Goal: Task Accomplishment & Management: Manage account settings

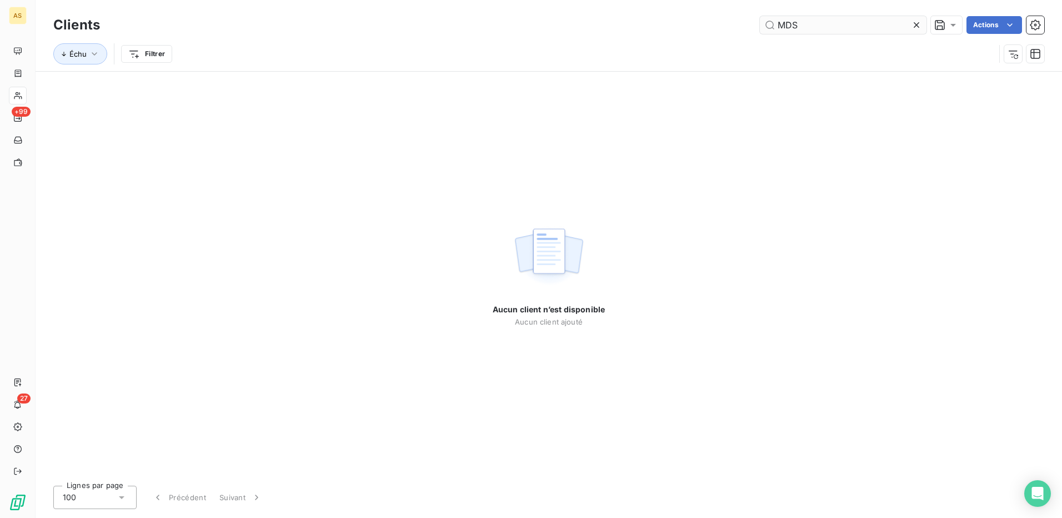
drag, startPoint x: 798, startPoint y: 28, endPoint x: 775, endPoint y: 22, distance: 24.0
click at [775, 22] on input "MDS" at bounding box center [843, 25] width 167 height 18
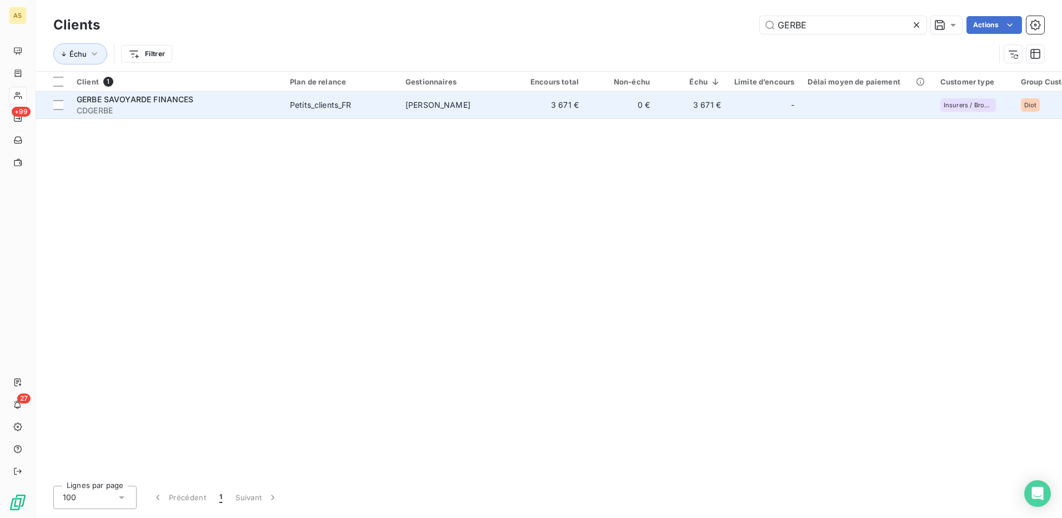
type input "GERBE"
click at [438, 103] on span "[PERSON_NAME]" at bounding box center [438, 104] width 65 height 9
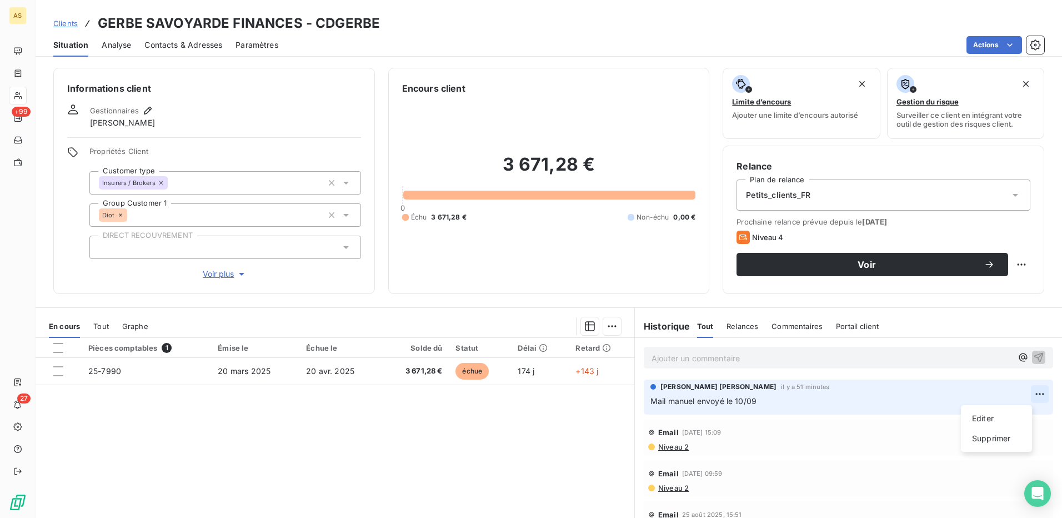
click at [1027, 397] on html "AS +99 27 Clients GERBE SAVOYARDE FINANCES - CDGERBE Situation Analyse Contacts…" at bounding box center [531, 259] width 1062 height 518
click at [848, 322] on html "AS +99 27 Clients GERBE SAVOYARDE FINANCES - CDGERBE Situation Analyse Contacts…" at bounding box center [531, 259] width 1062 height 518
click at [849, 326] on span "Portail client" at bounding box center [857, 326] width 43 height 9
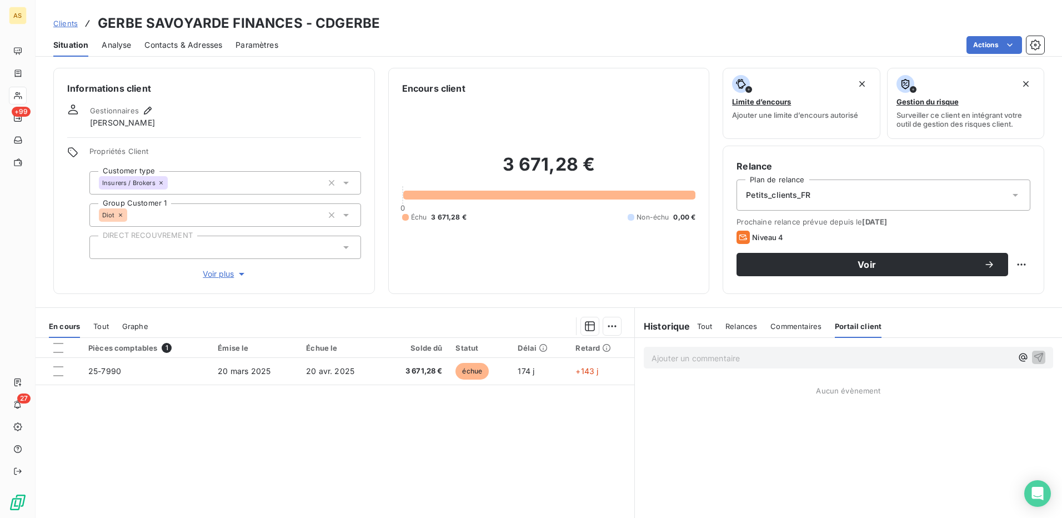
click at [254, 46] on span "Paramètres" at bounding box center [257, 44] width 43 height 11
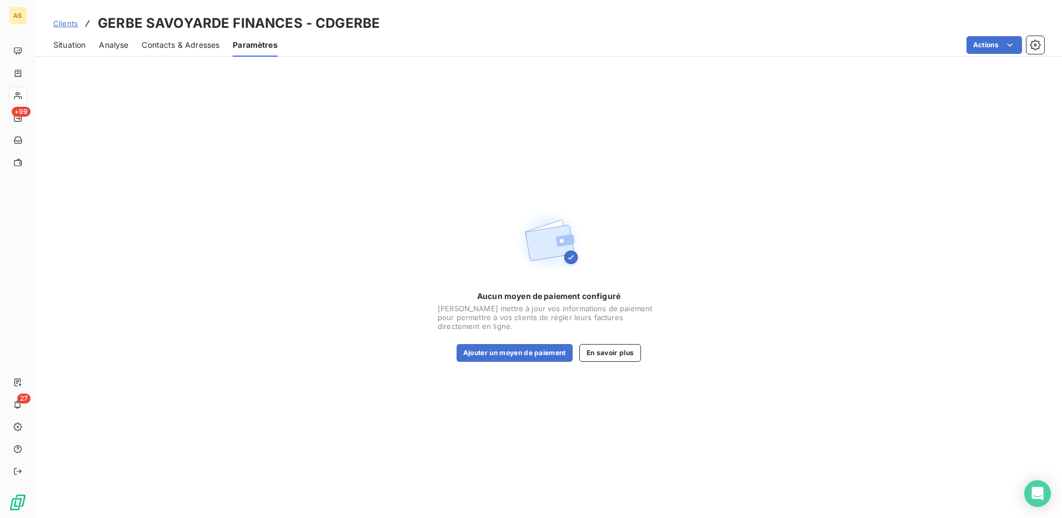
click at [193, 41] on span "Contacts & Adresses" at bounding box center [181, 44] width 78 height 11
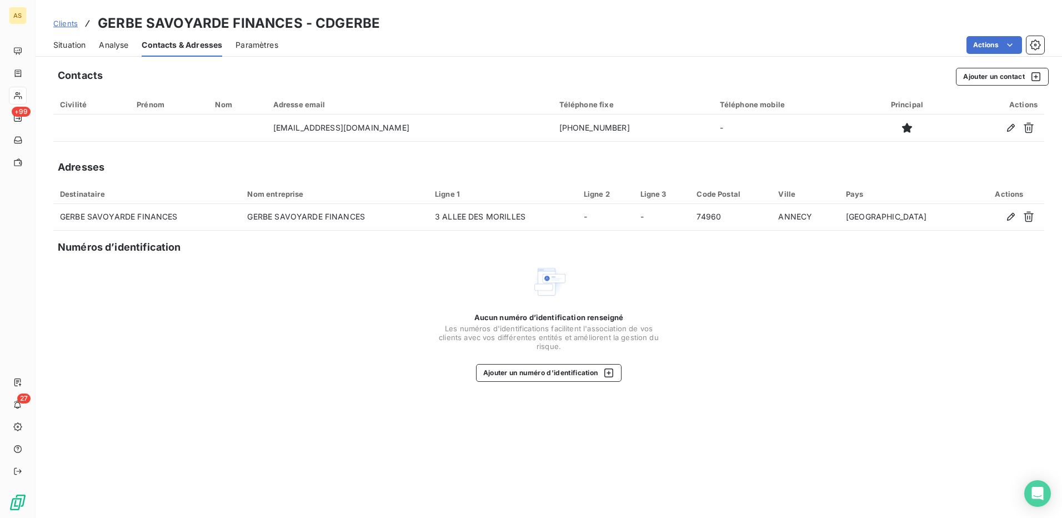
click at [62, 44] on span "Situation" at bounding box center [69, 44] width 32 height 11
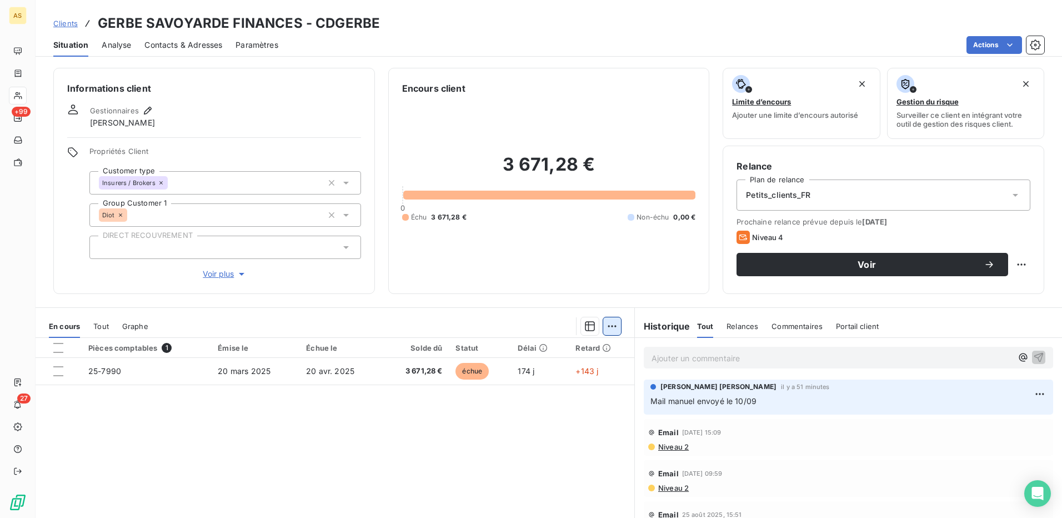
click at [607, 331] on html "AS +99 27 Clients GERBE SAVOYARDE FINANCES - CDGERBE Situation Analyse Contacts…" at bounding box center [531, 259] width 1062 height 518
click at [367, 367] on html "AS +99 27 Clients GERBE SAVOYARDE FINANCES - CDGERBE Situation Analyse Contacts…" at bounding box center [531, 259] width 1062 height 518
click at [367, 367] on td "20 avr. 2025" at bounding box center [340, 371] width 82 height 27
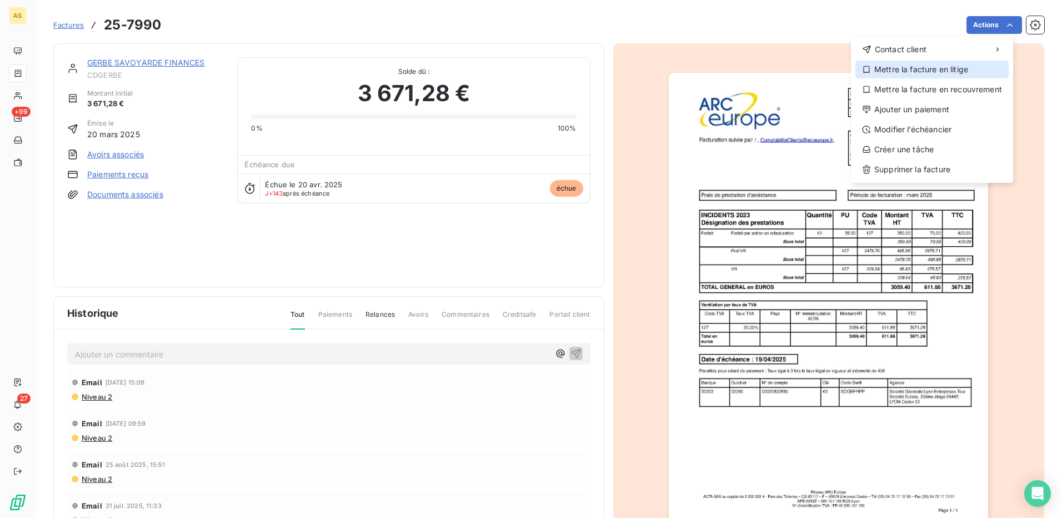
click at [907, 69] on div "Mettre la facture en litige" at bounding box center [932, 70] width 153 height 18
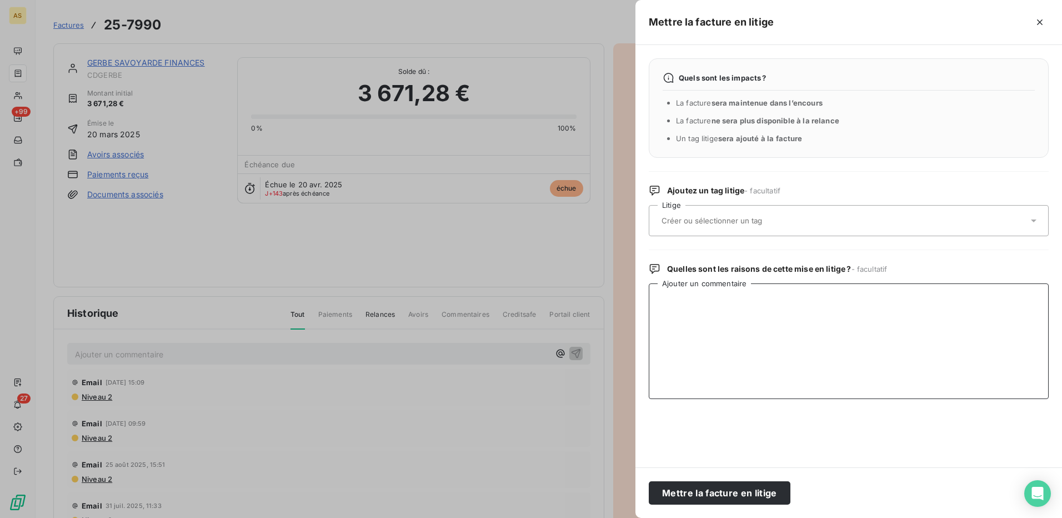
click at [668, 292] on textarea "Ajouter un commentaire" at bounding box center [849, 341] width 400 height 116
click at [681, 298] on textarea "Ajouter un commentaire" at bounding box center [849, 341] width 400 height 116
click at [884, 298] on textarea "Courrier Recommandé envoyé le [DATE] dénonçant le refus fe la facture" at bounding box center [849, 341] width 400 height 116
click at [932, 294] on textarea "Courrier Recommandé envoyé le [DATE] dénonçant le refus de la facture" at bounding box center [849, 341] width 400 height 116
click at [813, 296] on textarea "Courrier Recommandé envoyé le [DATE] dénonçant le refus de la facture" at bounding box center [849, 341] width 400 height 116
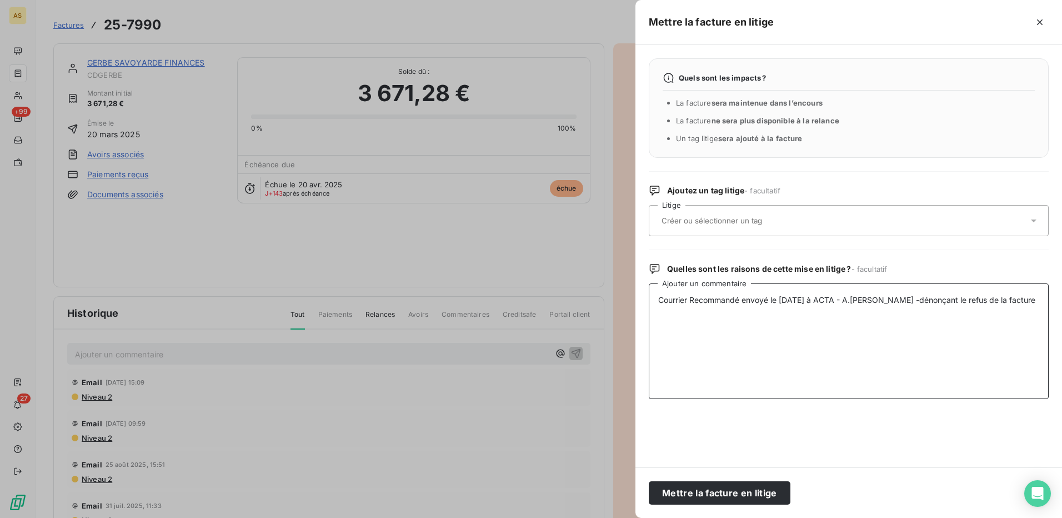
click at [1021, 300] on textarea "Courrier Recommandé envoyé le [DATE] à ACTA - A.[PERSON_NAME] -dénonçant le ref…" at bounding box center [849, 341] width 400 height 116
type textarea "Courrier Recommandé envoyé le [DATE] à ACTA - A.[PERSON_NAME] -dénonçant le ref…"
click at [727, 489] on button "Mettre la facture en litige" at bounding box center [720, 492] width 142 height 23
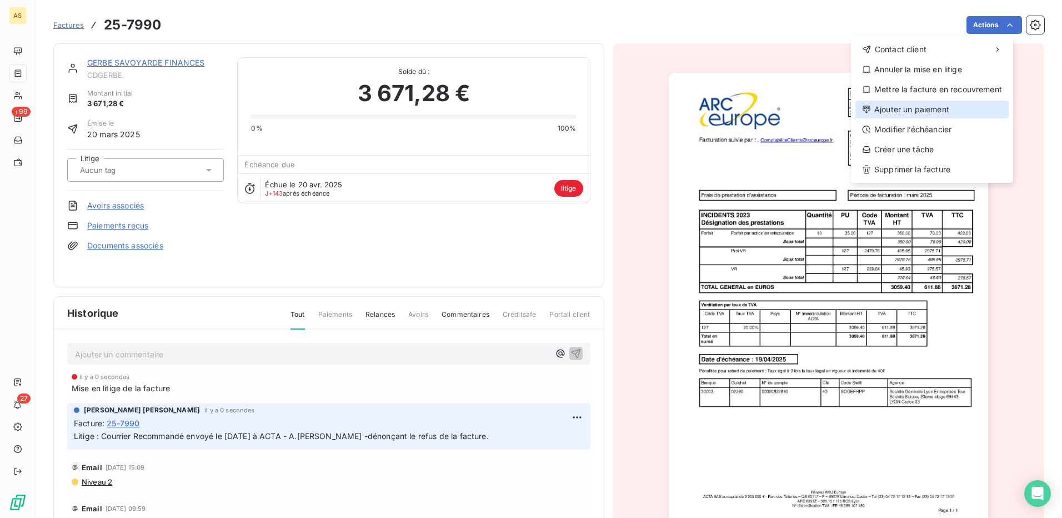
click at [921, 110] on div "Ajouter un paiement" at bounding box center [932, 110] width 153 height 18
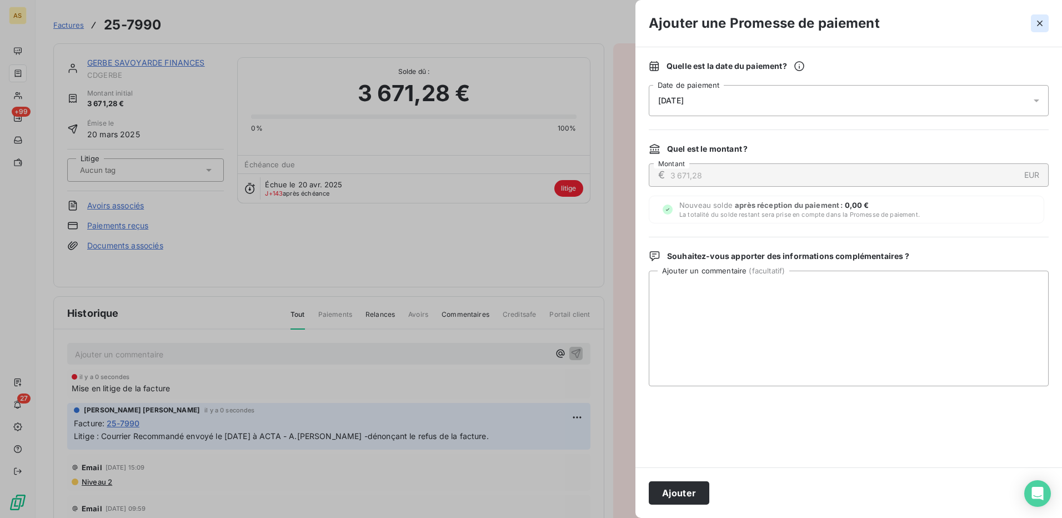
click at [1039, 22] on icon "button" at bounding box center [1040, 24] width 6 height 6
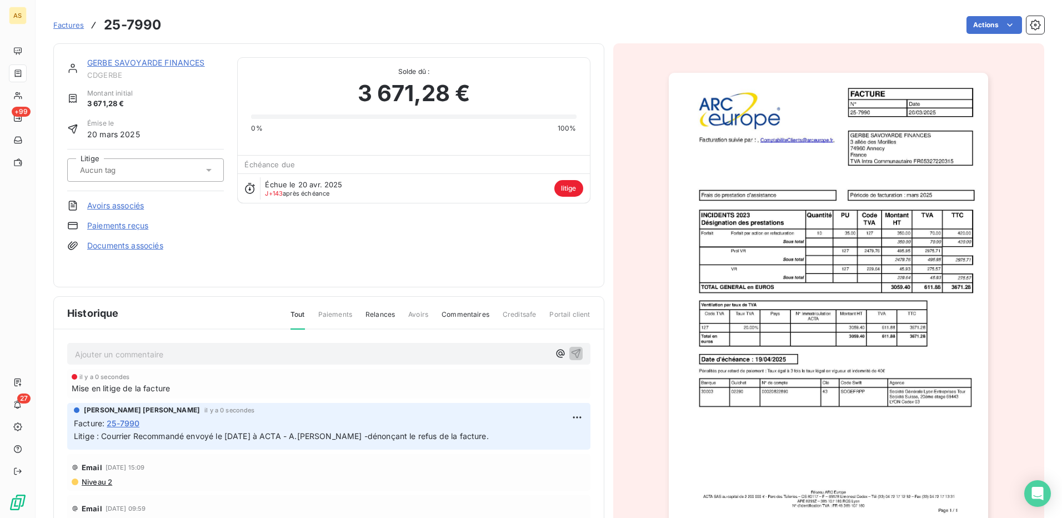
click at [131, 247] on link "Documents associés" at bounding box center [125, 245] width 76 height 11
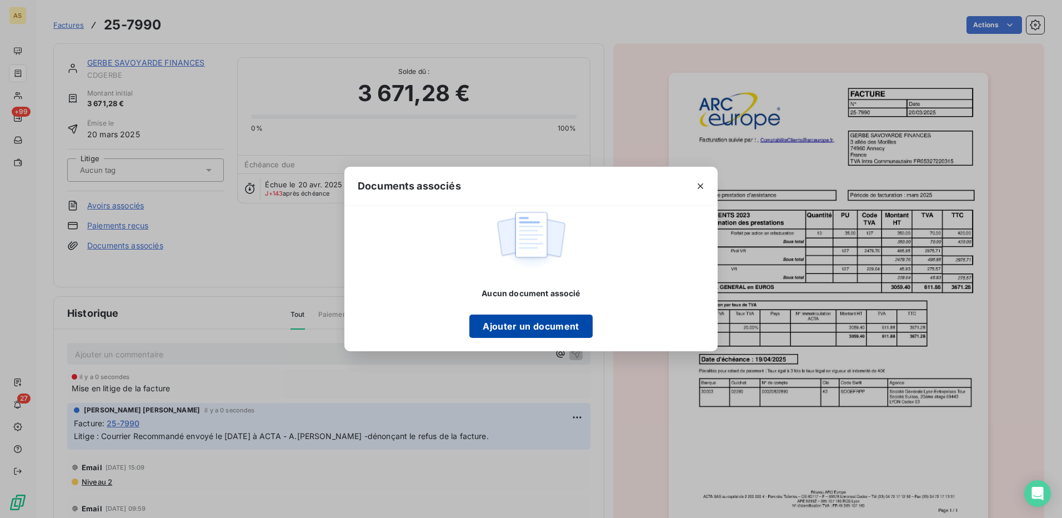
click at [526, 327] on button "Ajouter un document" at bounding box center [530, 325] width 123 height 23
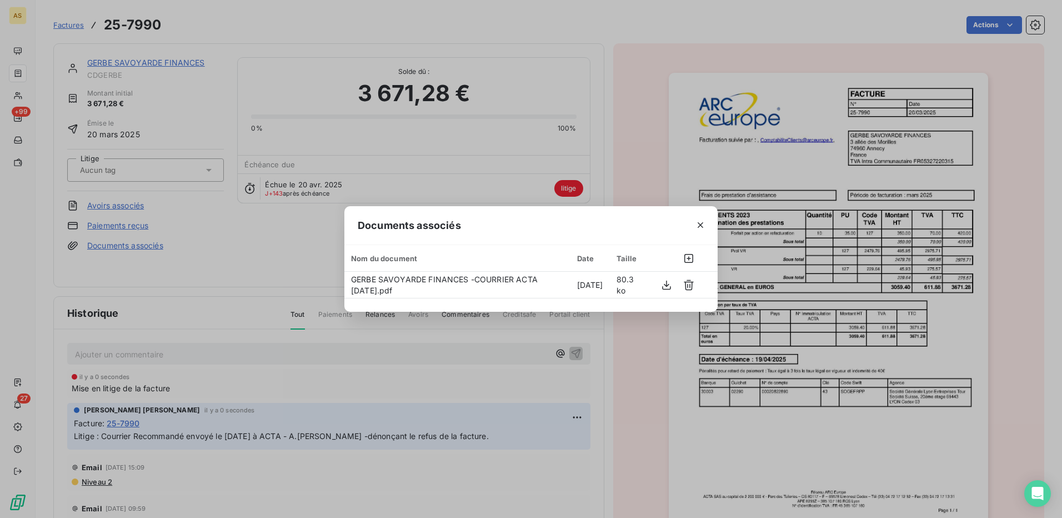
click at [643, 328] on div "Documents associés Nom du document Date Taille GERBE SAVOYARDE FINANCES -COURRI…" at bounding box center [531, 259] width 1062 height 518
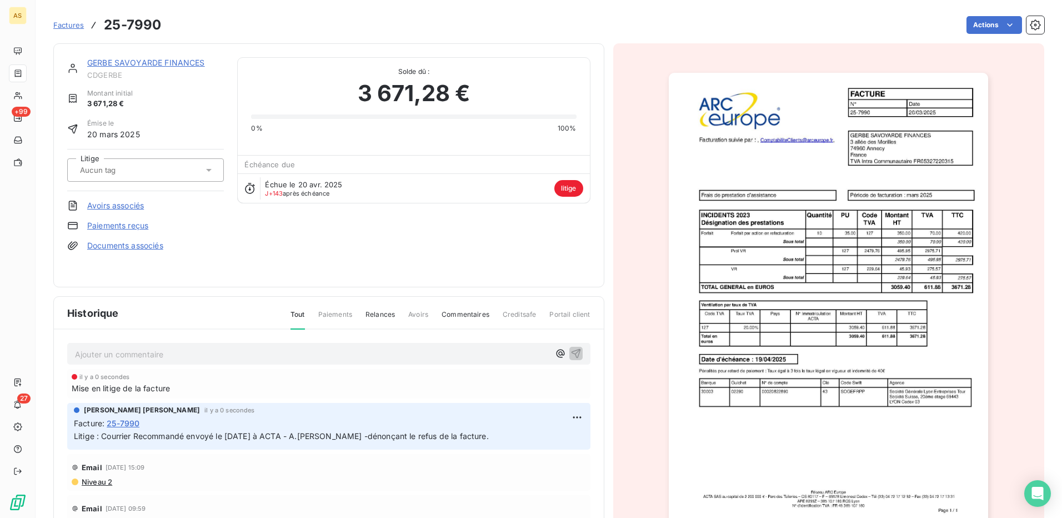
click at [106, 244] on link "Documents associés" at bounding box center [125, 245] width 76 height 11
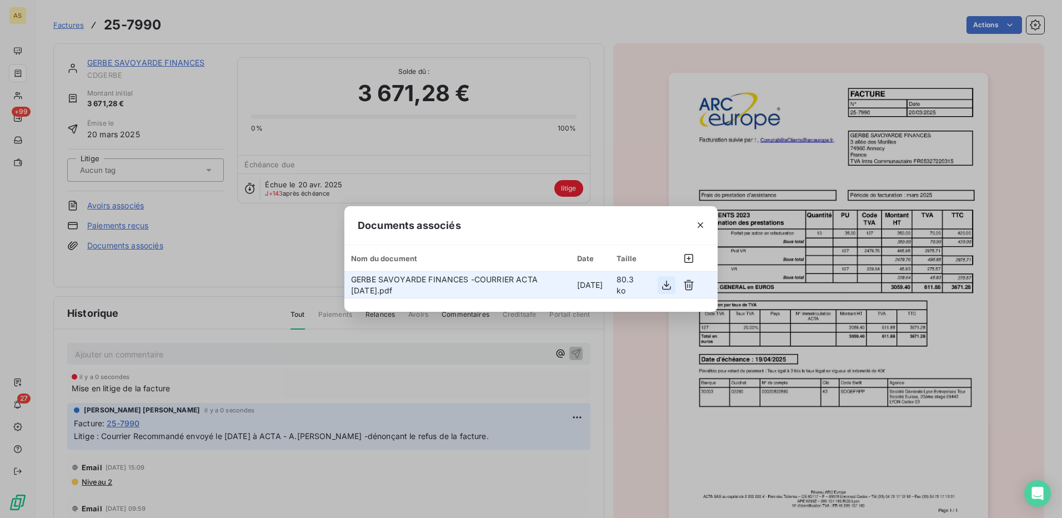
click at [670, 284] on icon "button" at bounding box center [666, 284] width 11 height 11
click at [689, 259] on icon "button" at bounding box center [688, 258] width 11 height 11
click at [701, 225] on icon "button" at bounding box center [700, 224] width 11 height 11
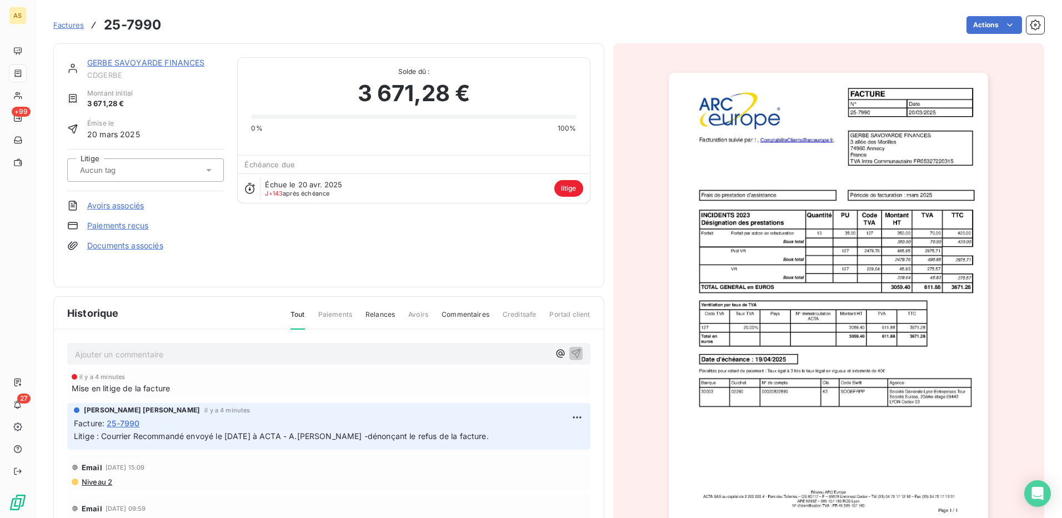
click at [143, 246] on link "Documents associés" at bounding box center [125, 245] width 76 height 11
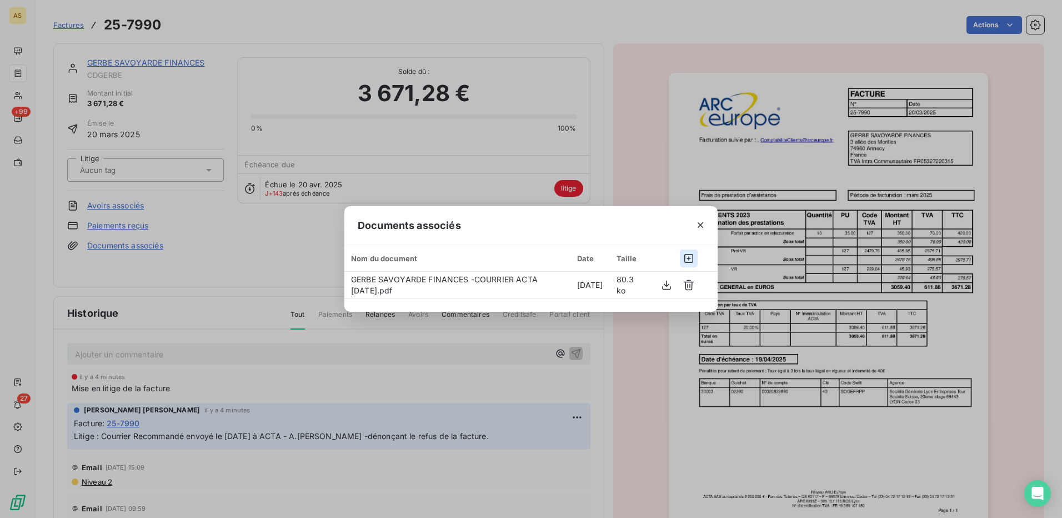
click at [687, 256] on icon "button" at bounding box center [688, 258] width 11 height 11
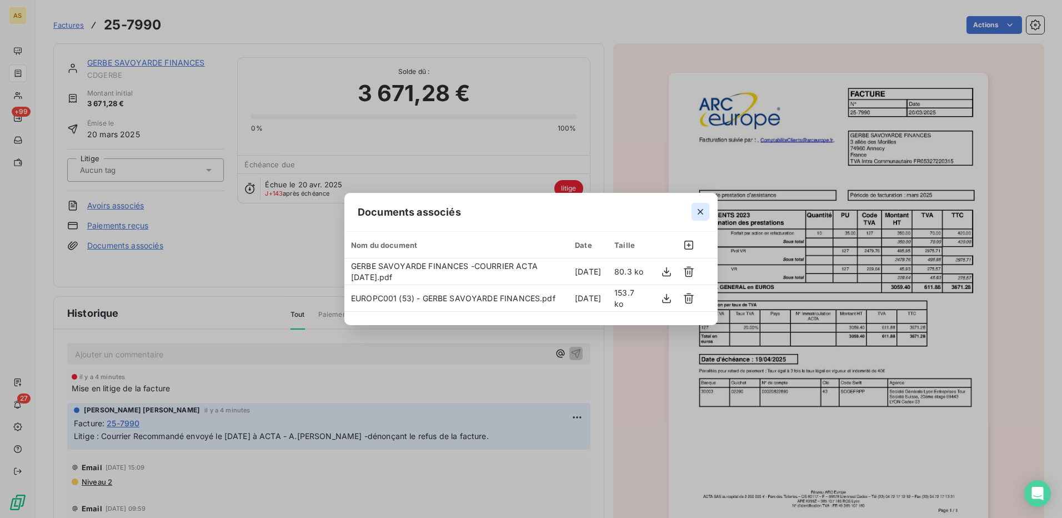
click at [699, 212] on icon "button" at bounding box center [700, 211] width 11 height 11
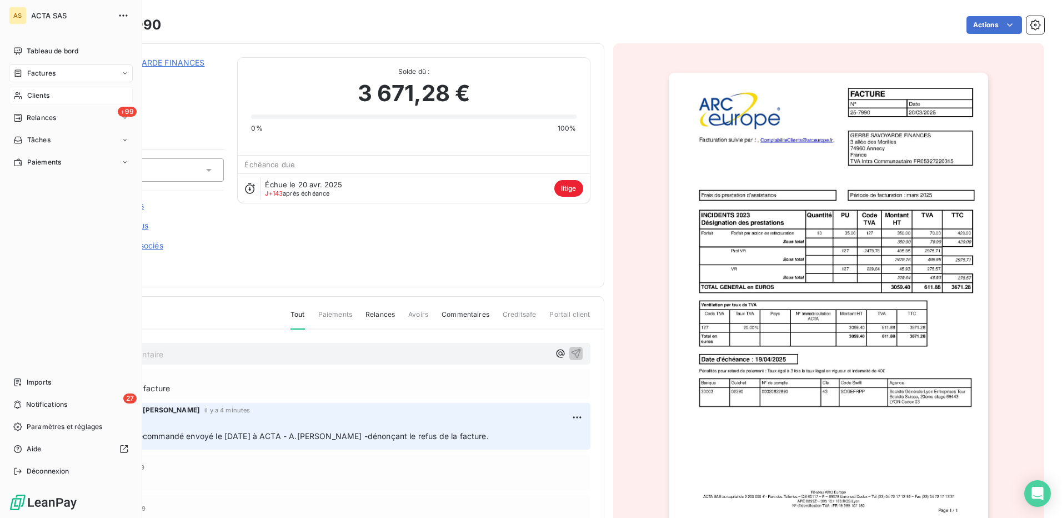
click at [39, 91] on span "Clients" at bounding box center [38, 96] width 22 height 10
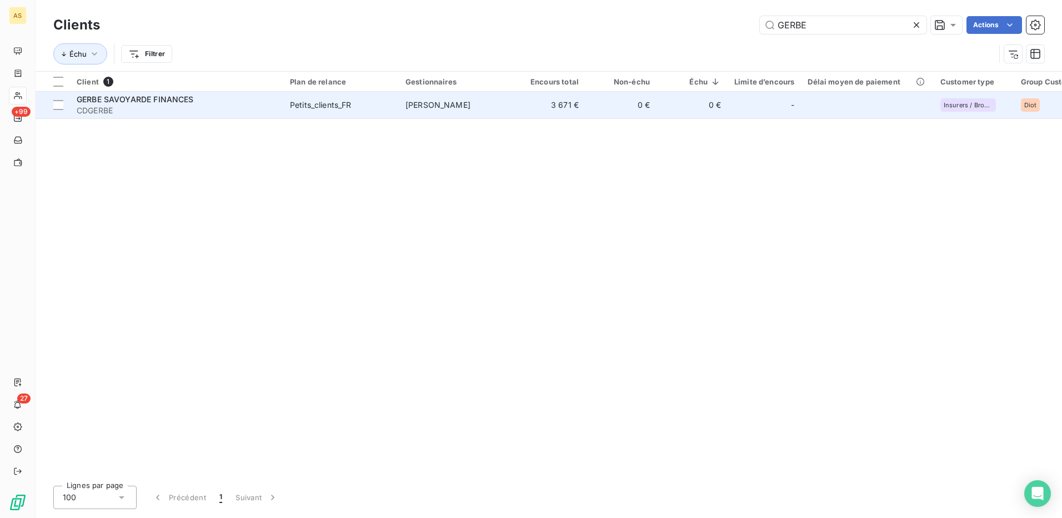
click at [403, 105] on td "[PERSON_NAME]" at bounding box center [457, 105] width 116 height 27
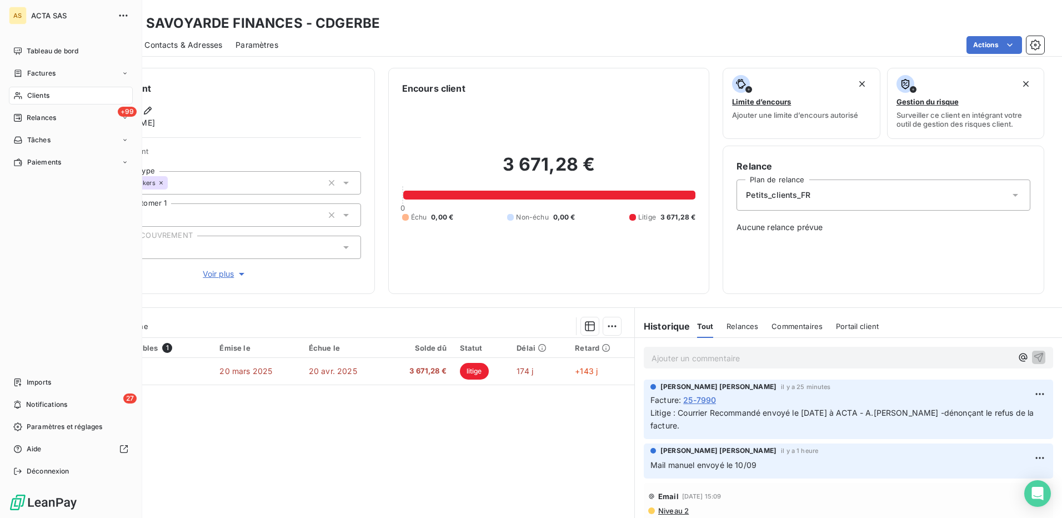
click at [41, 92] on span "Clients" at bounding box center [38, 96] width 22 height 10
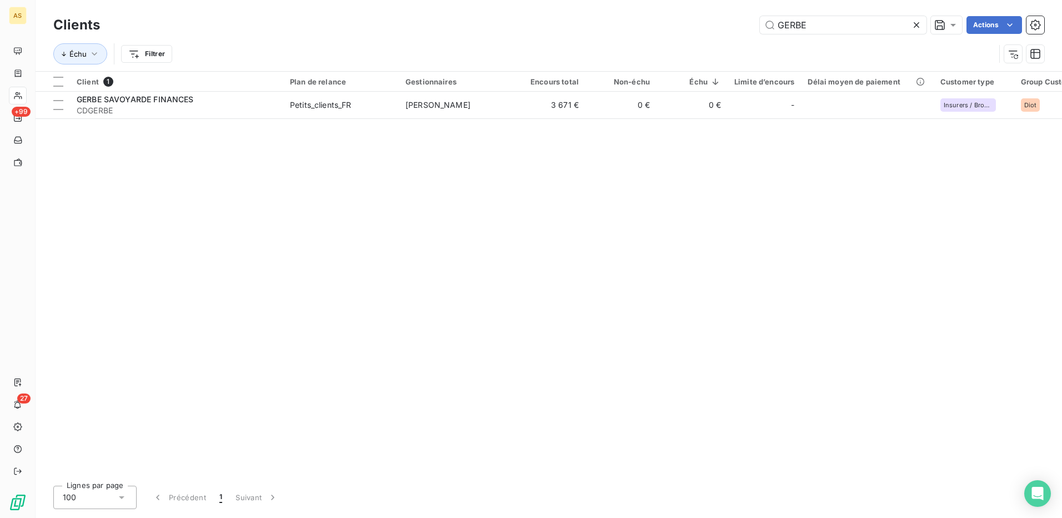
drag, startPoint x: 831, startPoint y: 26, endPoint x: 736, endPoint y: 21, distance: 95.7
click at [742, 23] on div "GERBE Actions" at bounding box center [578, 25] width 931 height 18
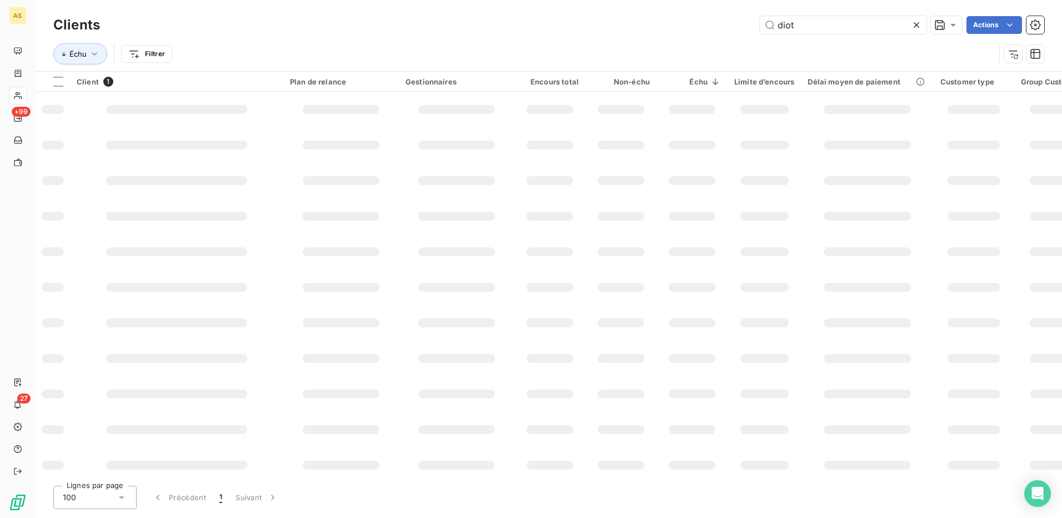
type input "diot"
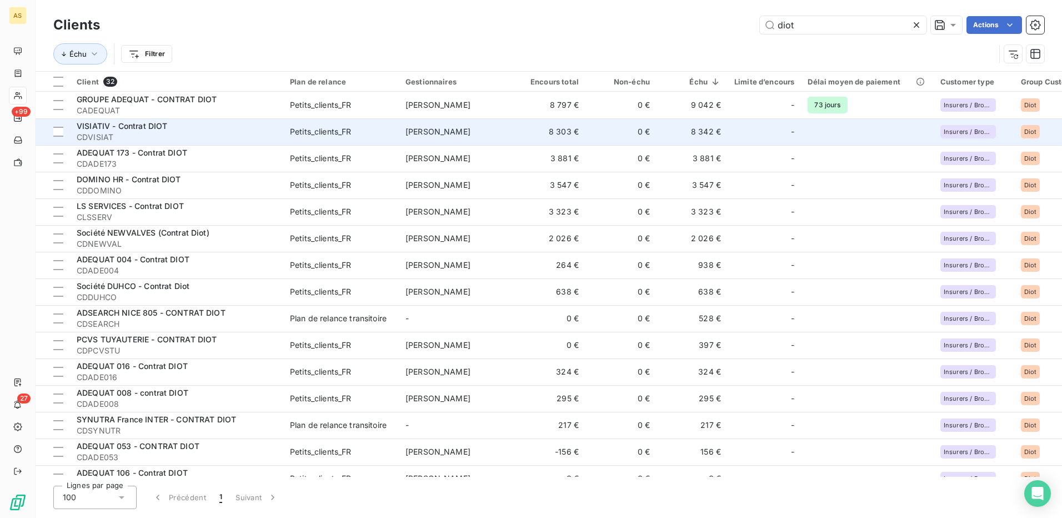
click at [315, 132] on div "Petits_clients_FR" at bounding box center [321, 131] width 62 height 11
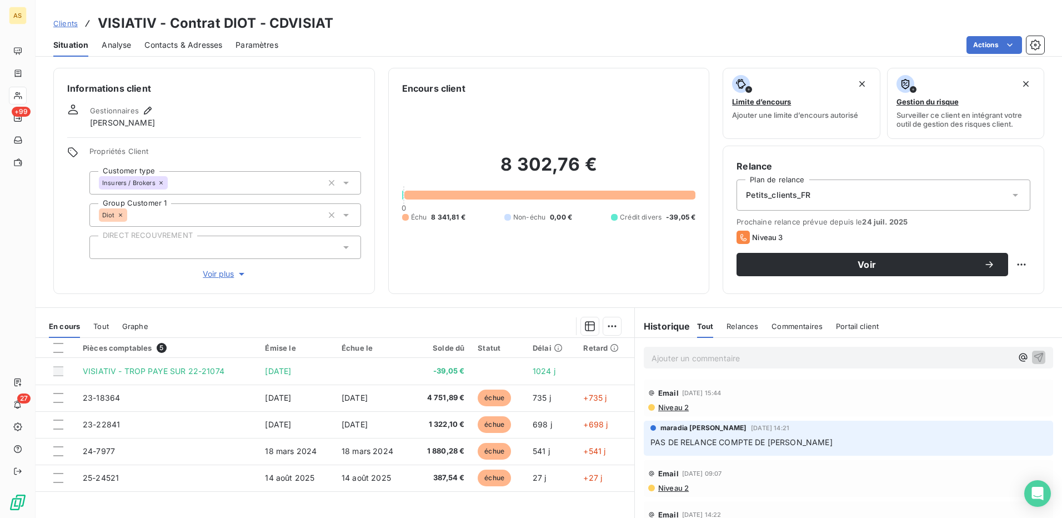
click at [166, 42] on span "Contacts & Adresses" at bounding box center [183, 44] width 78 height 11
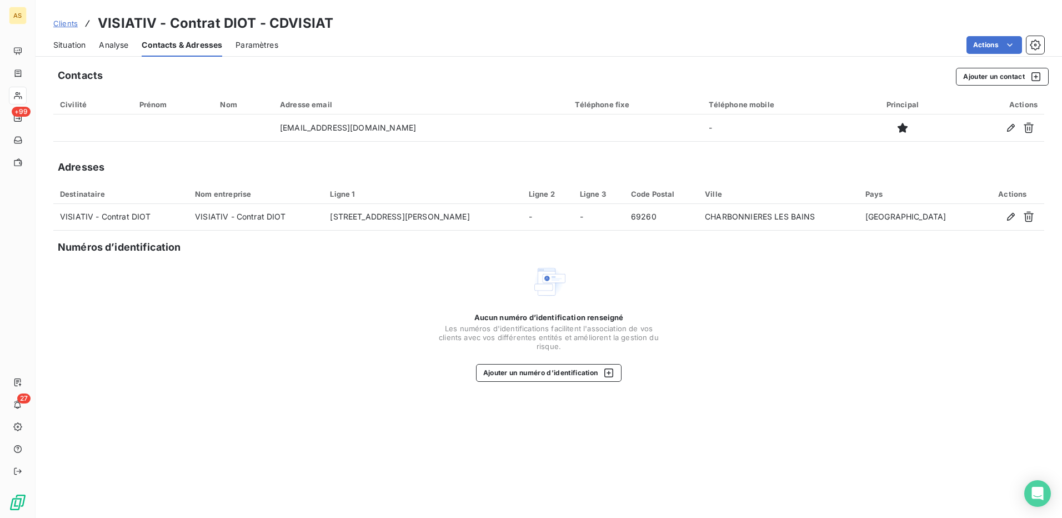
click at [77, 46] on span "Situation" at bounding box center [69, 44] width 32 height 11
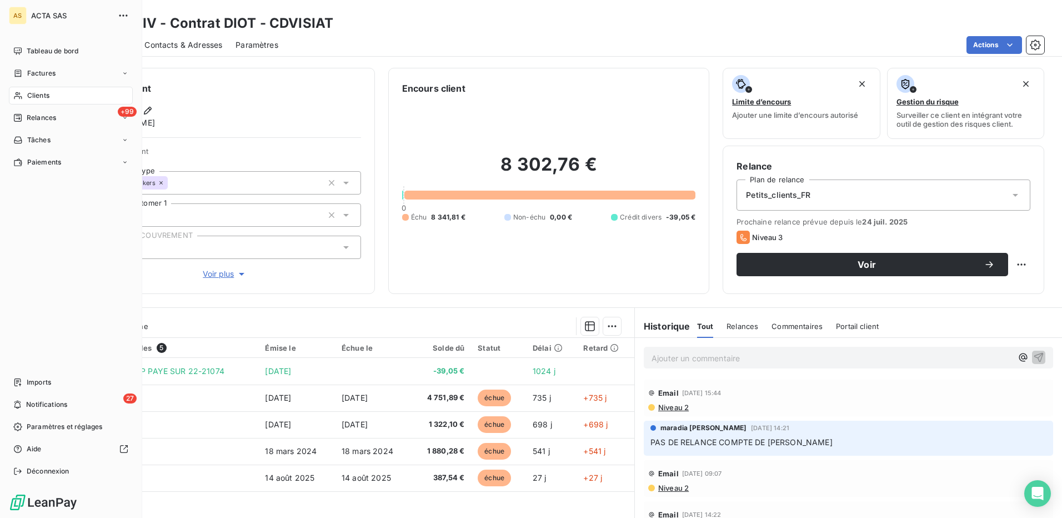
click at [40, 94] on span "Clients" at bounding box center [38, 96] width 22 height 10
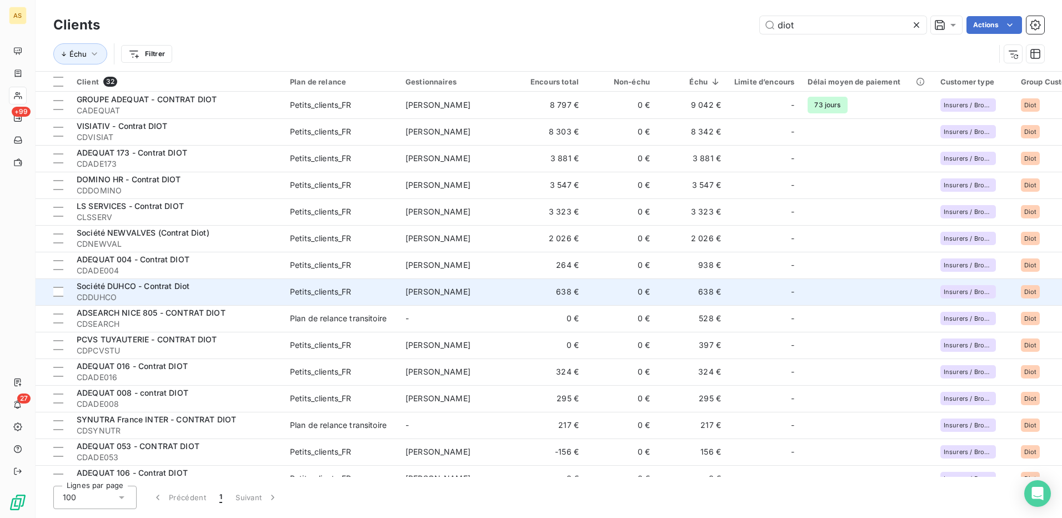
click at [220, 289] on div "Société DUHCO - Contrat Diot" at bounding box center [177, 286] width 200 height 11
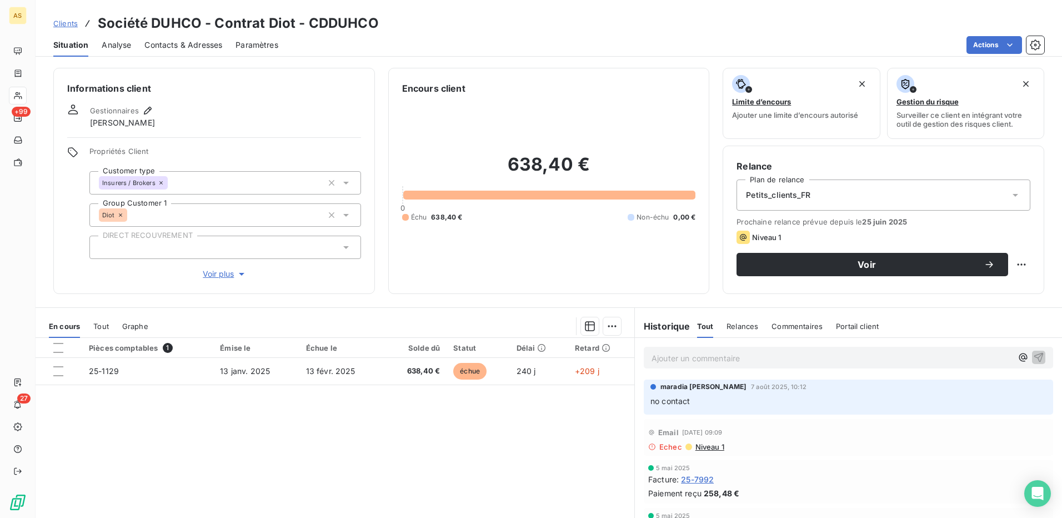
click at [172, 39] on span "Contacts & Adresses" at bounding box center [183, 44] width 78 height 11
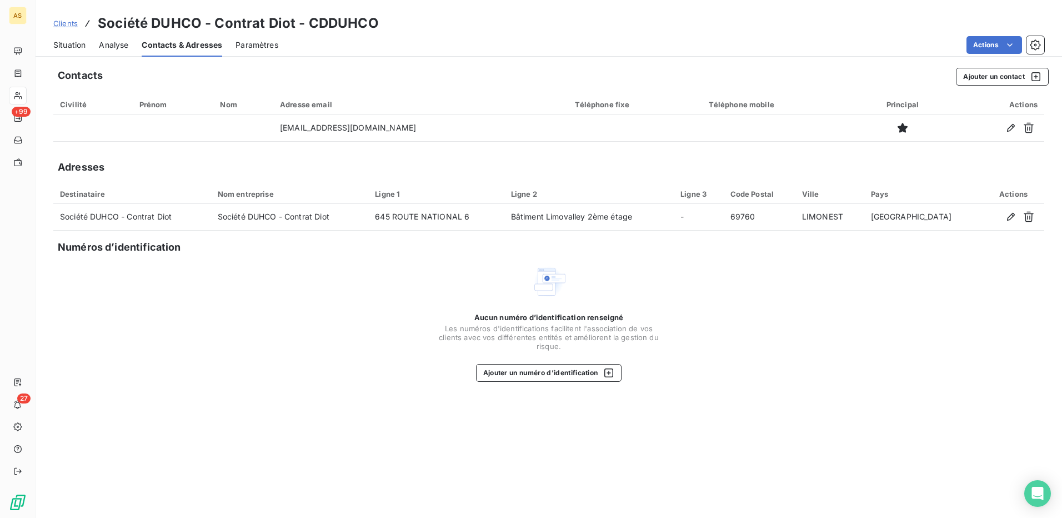
click at [71, 45] on span "Situation" at bounding box center [69, 44] width 32 height 11
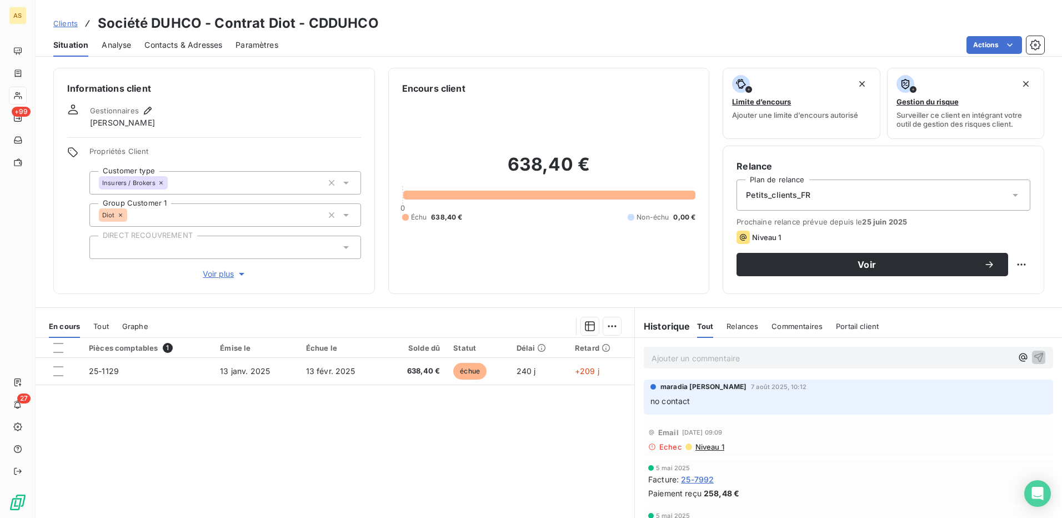
click at [178, 46] on span "Contacts & Adresses" at bounding box center [183, 44] width 78 height 11
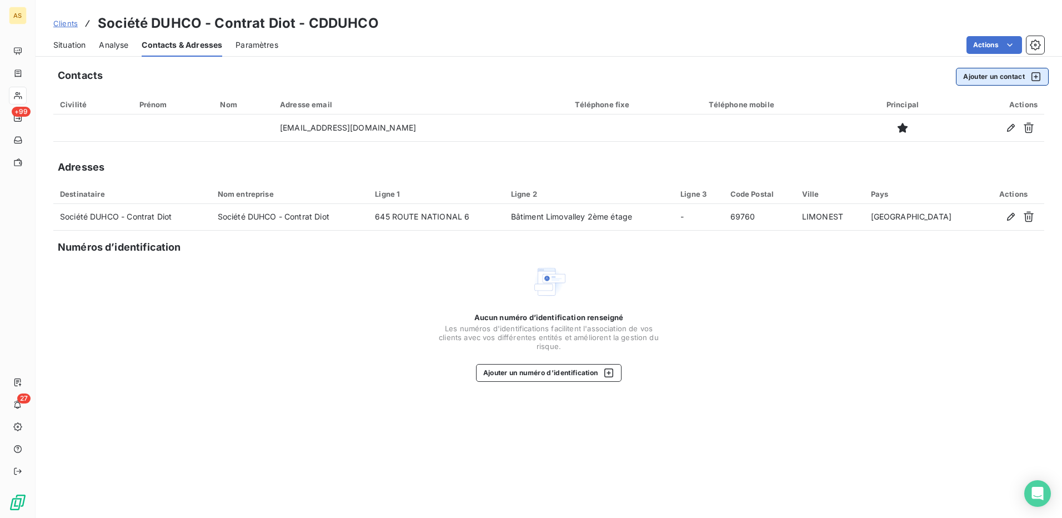
click at [996, 78] on button "Ajouter un contact" at bounding box center [1002, 77] width 93 height 18
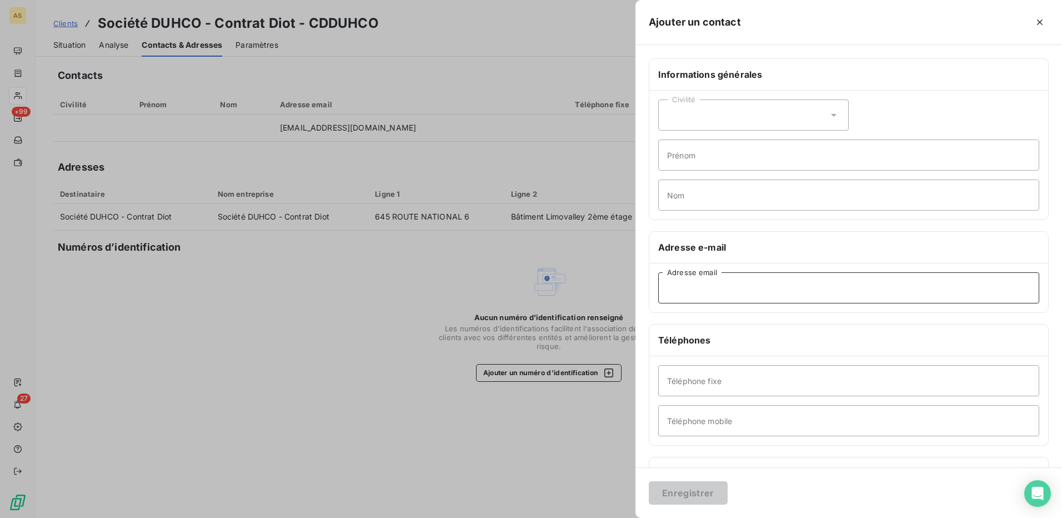
click at [706, 286] on input "Adresse email" at bounding box center [848, 287] width 381 height 31
type input "[EMAIL_ADDRESS][DOMAIN_NAME]"
click at [706, 494] on button "Enregistrer" at bounding box center [688, 492] width 79 height 23
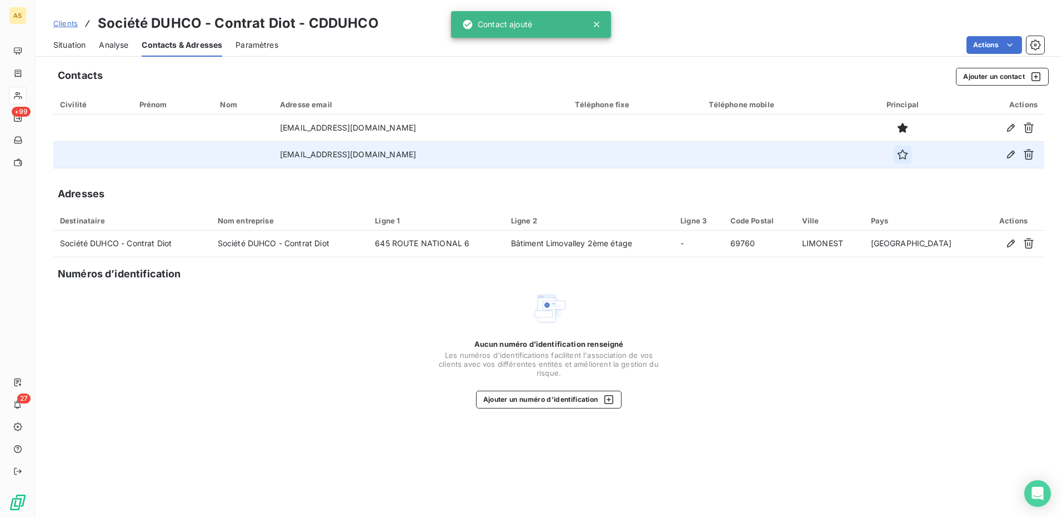
click at [898, 153] on icon "button" at bounding box center [903, 154] width 10 height 10
click at [76, 48] on span "Situation" at bounding box center [69, 44] width 32 height 11
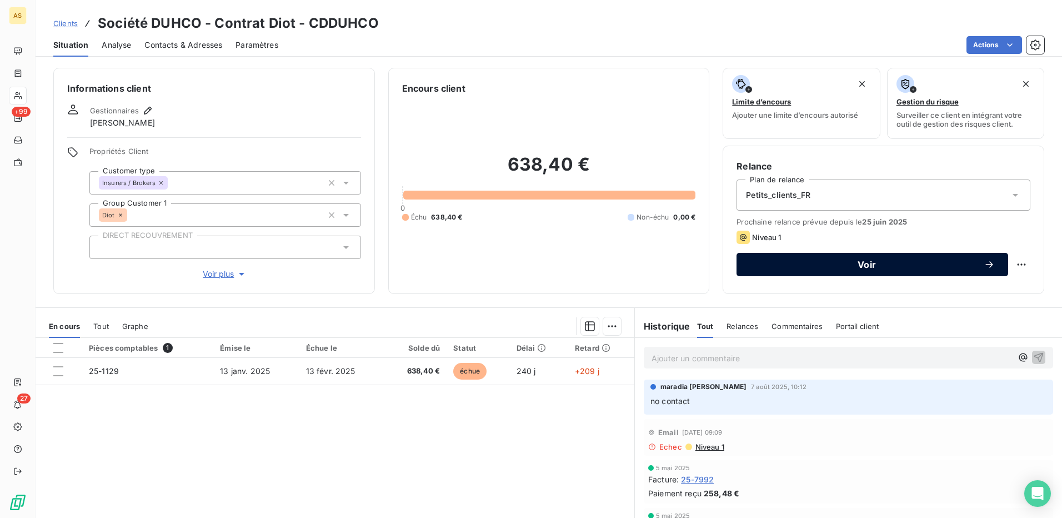
click at [862, 264] on span "Voir" at bounding box center [867, 264] width 234 height 9
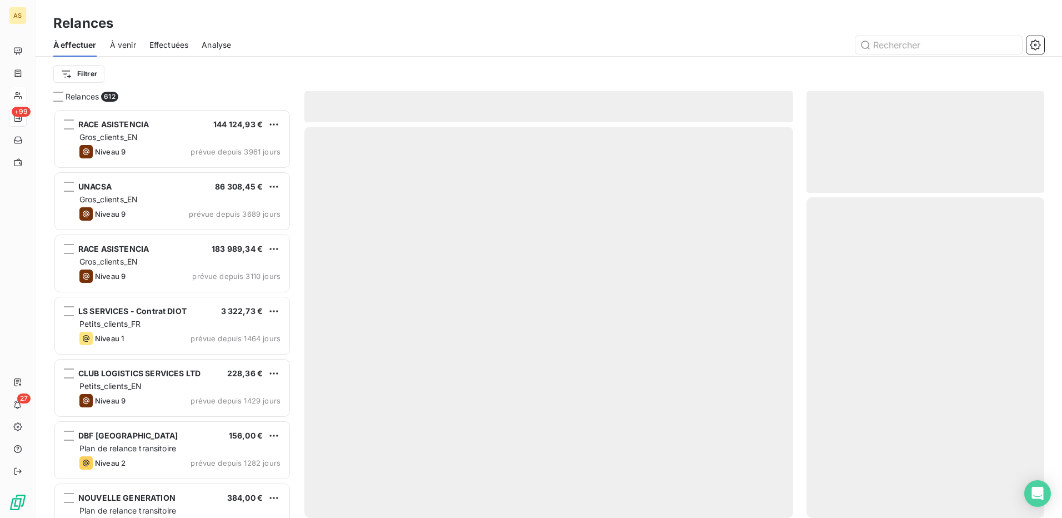
scroll to position [401, 229]
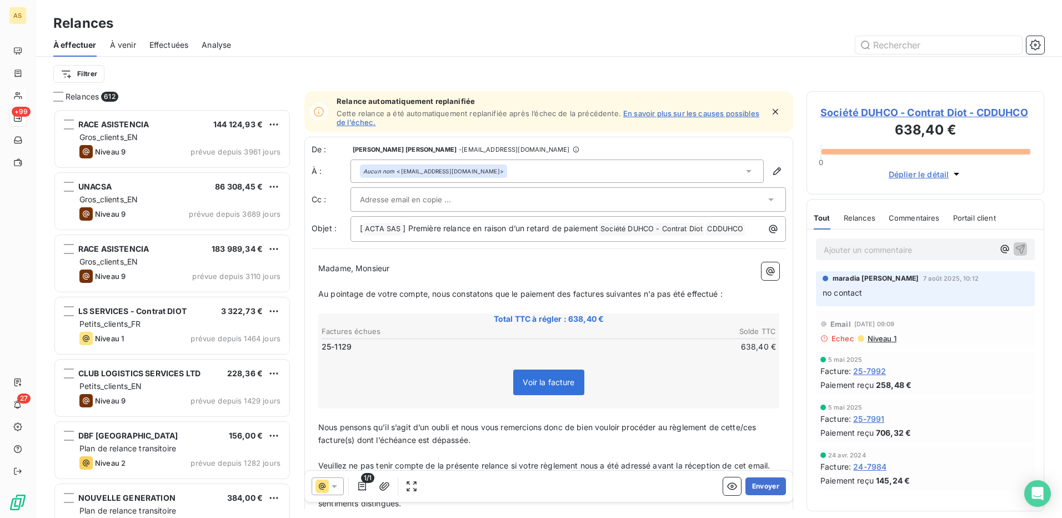
click at [339, 485] on icon at bounding box center [334, 486] width 11 height 11
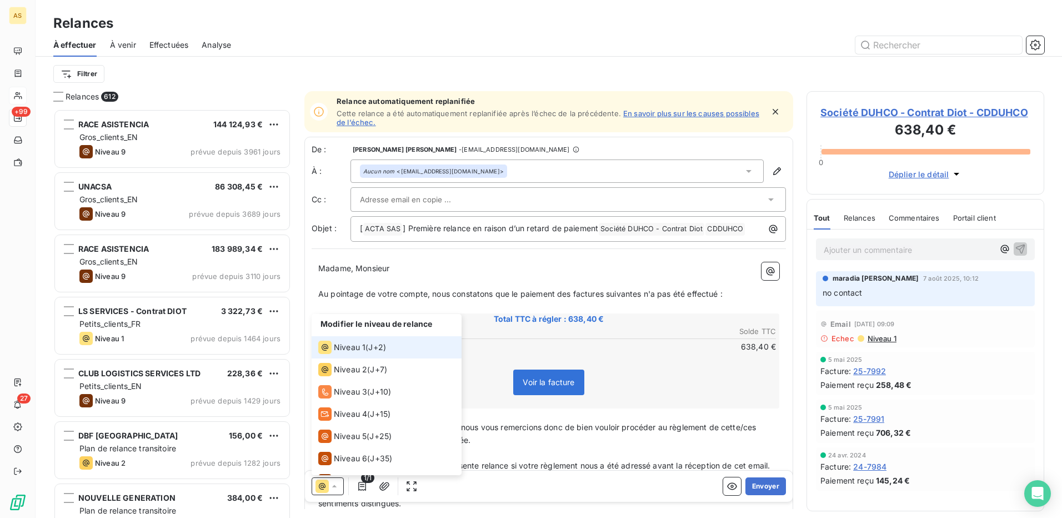
click at [361, 348] on span "Niveau 1" at bounding box center [350, 347] width 32 height 11
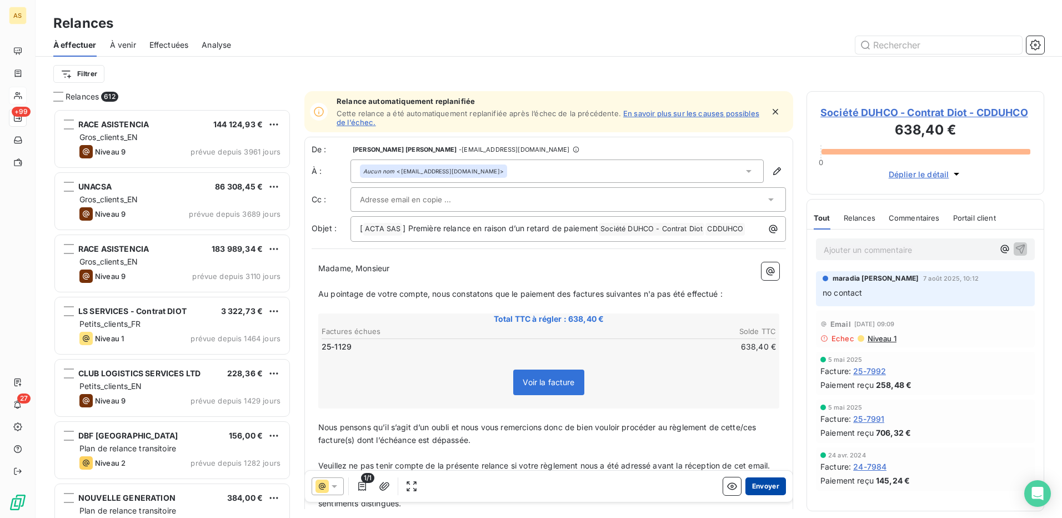
click at [753, 487] on button "Envoyer" at bounding box center [766, 486] width 41 height 18
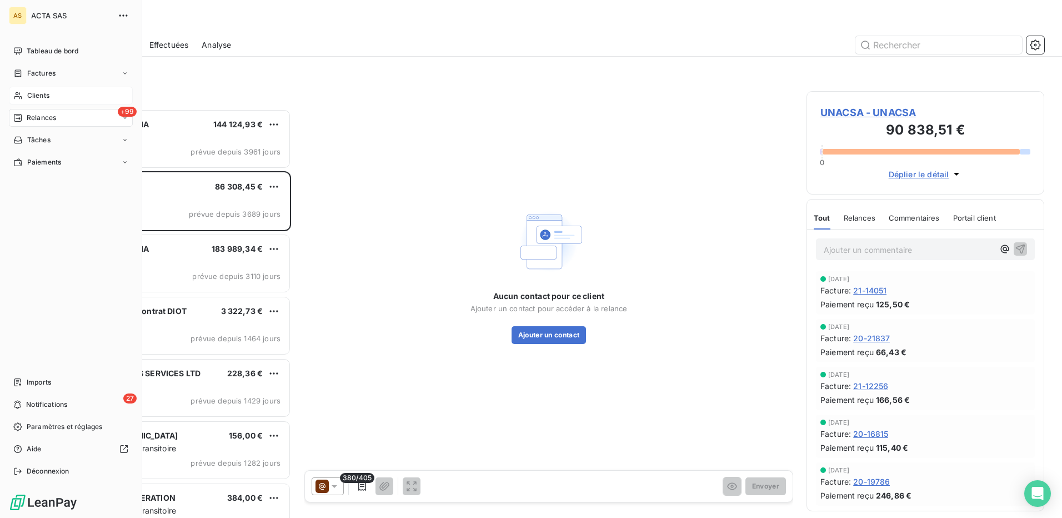
click at [32, 95] on span "Clients" at bounding box center [38, 96] width 22 height 10
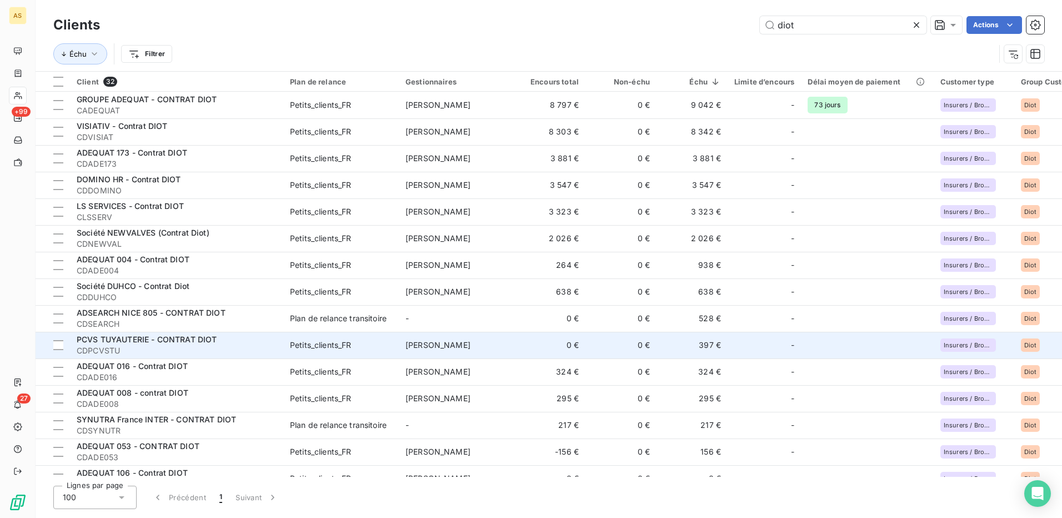
click at [183, 338] on span "PCVS TUYAUTERIE - CONTRAT DIOT" at bounding box center [147, 338] width 141 height 9
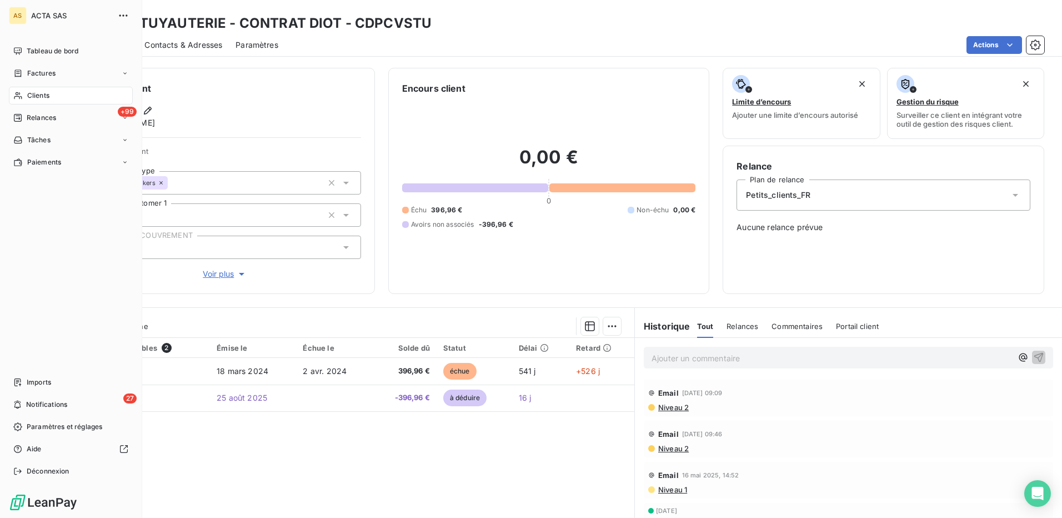
click at [37, 94] on span "Clients" at bounding box center [38, 96] width 22 height 10
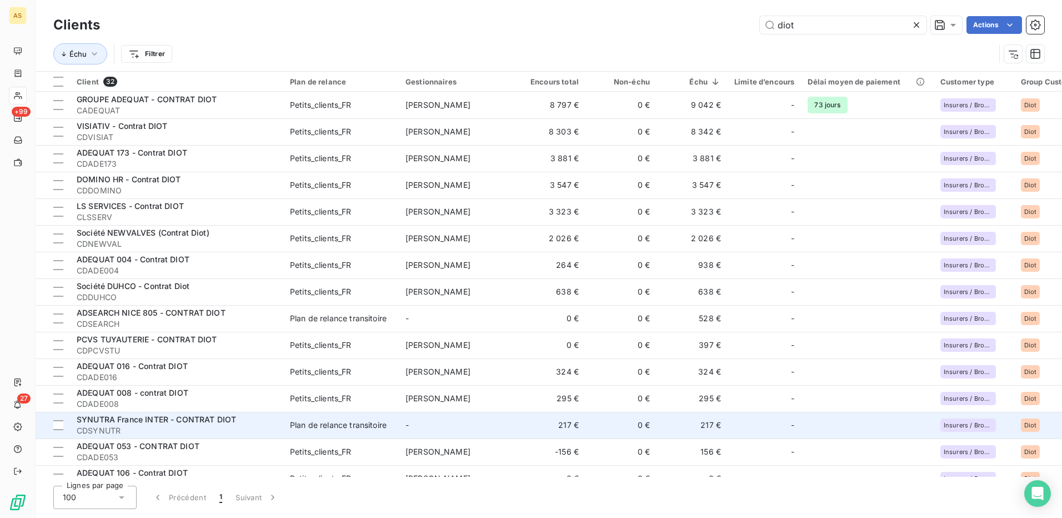
click at [317, 422] on div "Plan de relance transitoire" at bounding box center [338, 424] width 97 height 11
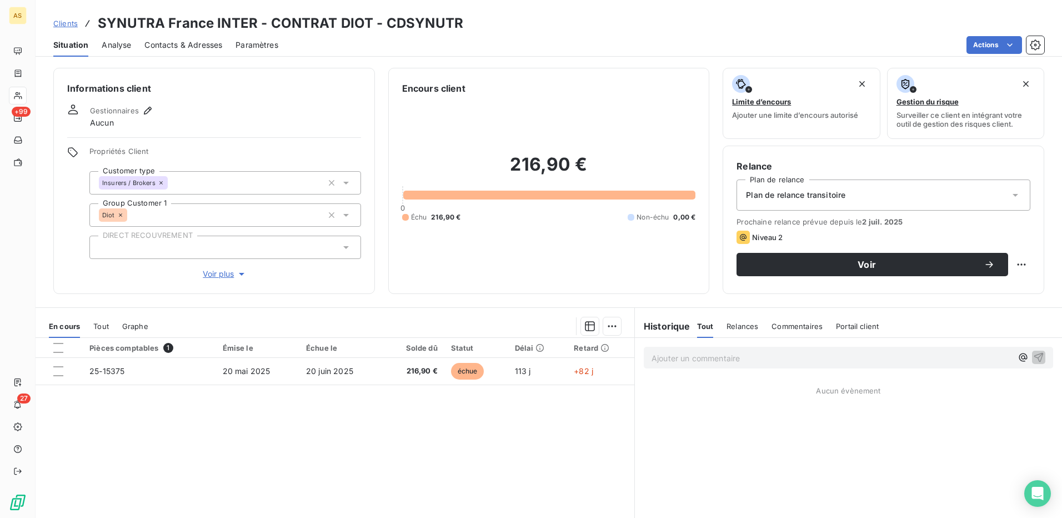
click at [192, 45] on span "Contacts & Adresses" at bounding box center [183, 44] width 78 height 11
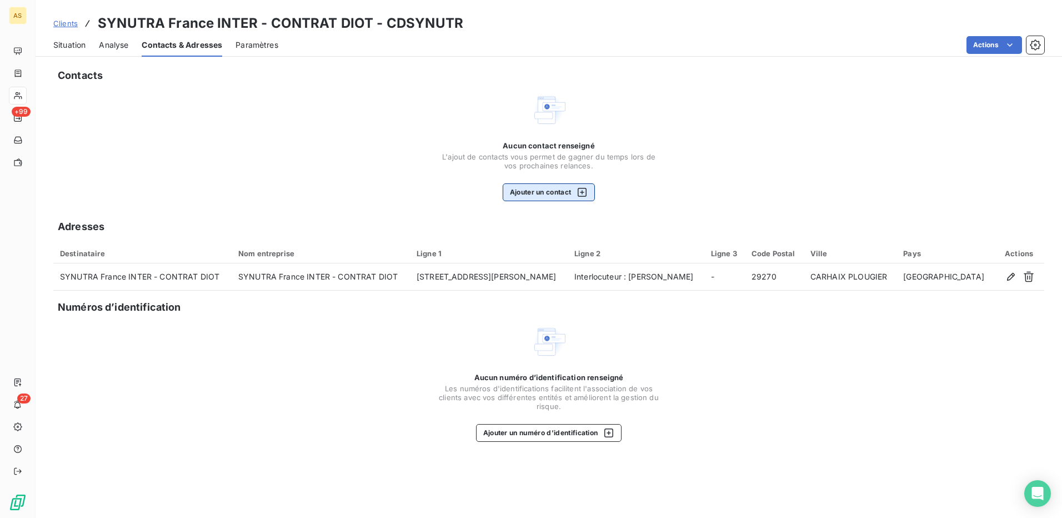
click at [553, 197] on button "Ajouter un contact" at bounding box center [549, 192] width 93 height 18
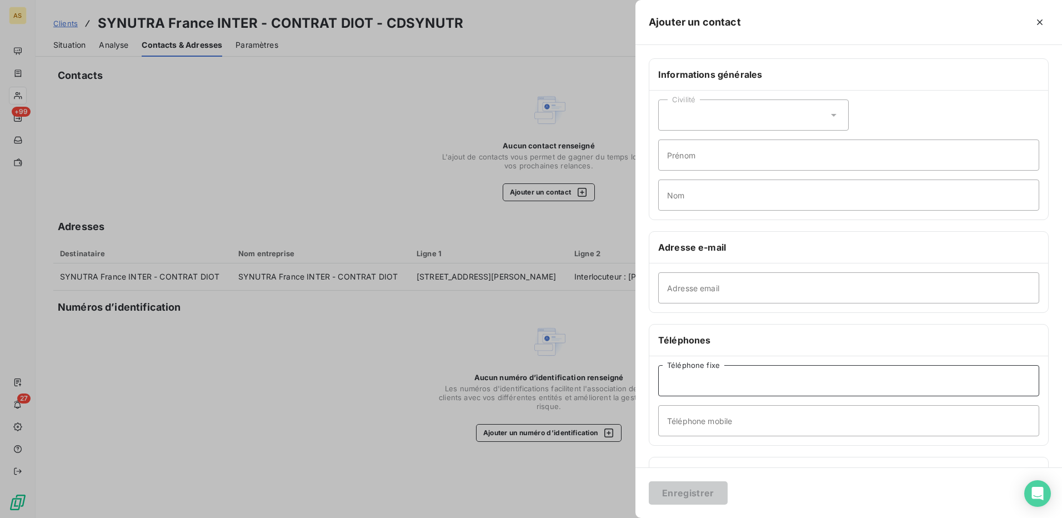
click at [720, 379] on input "Téléphone fixe" at bounding box center [848, 380] width 381 height 31
click at [677, 381] on input "0298818888" at bounding box center [848, 380] width 381 height 31
type input "[PHONE_NUMBER]"
click at [678, 491] on button "Enregistrer" at bounding box center [688, 492] width 79 height 23
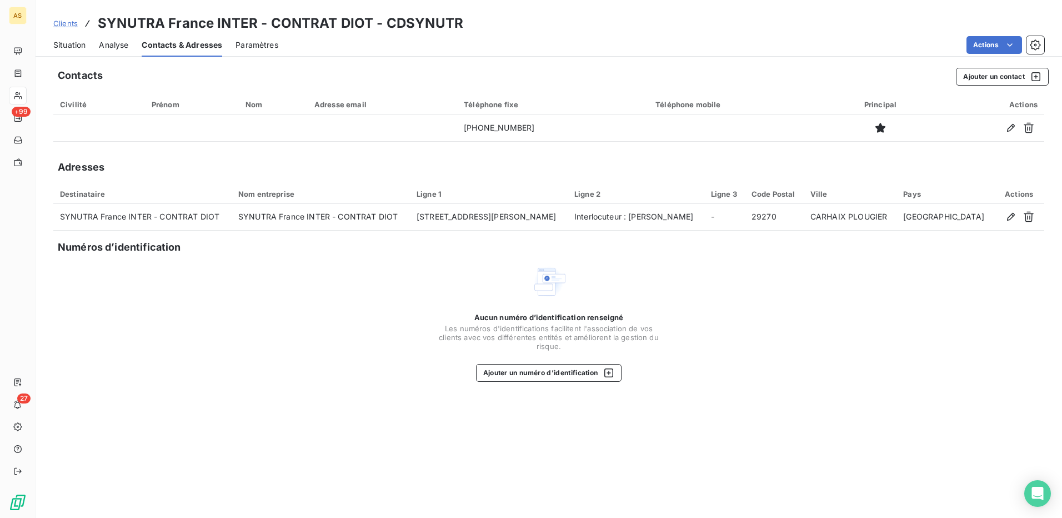
click at [83, 43] on span "Situation" at bounding box center [69, 44] width 32 height 11
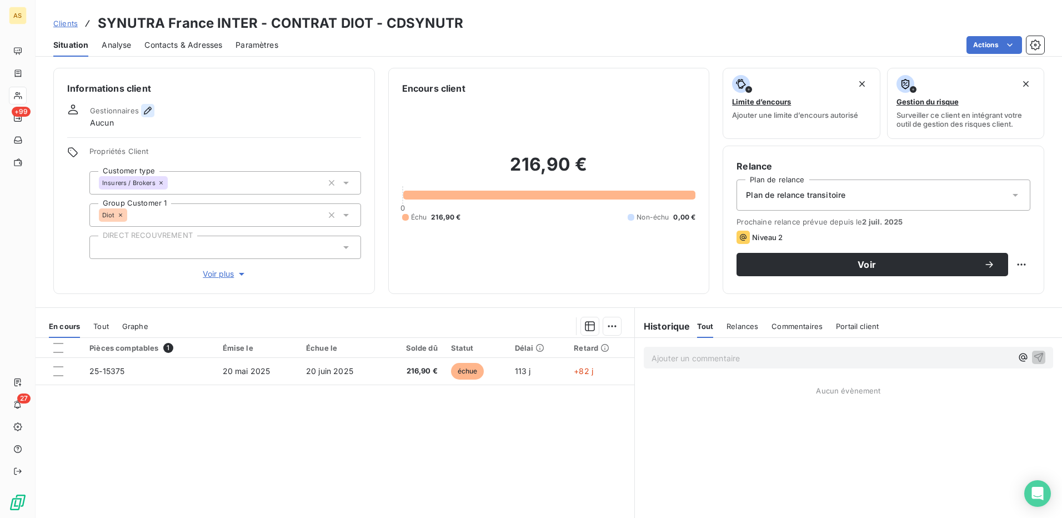
click at [146, 107] on icon "button" at bounding box center [147, 110] width 11 height 11
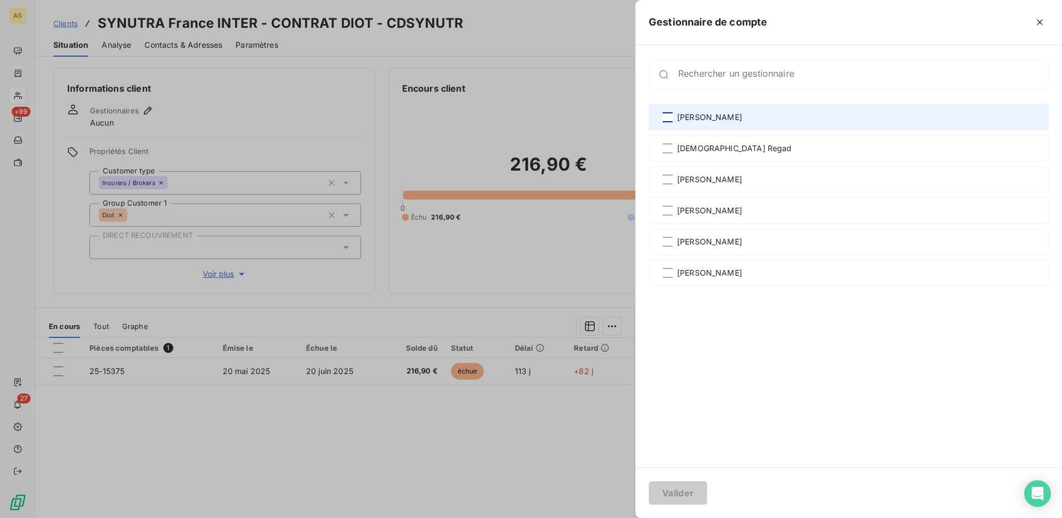
click at [664, 115] on div at bounding box center [668, 117] width 10 height 10
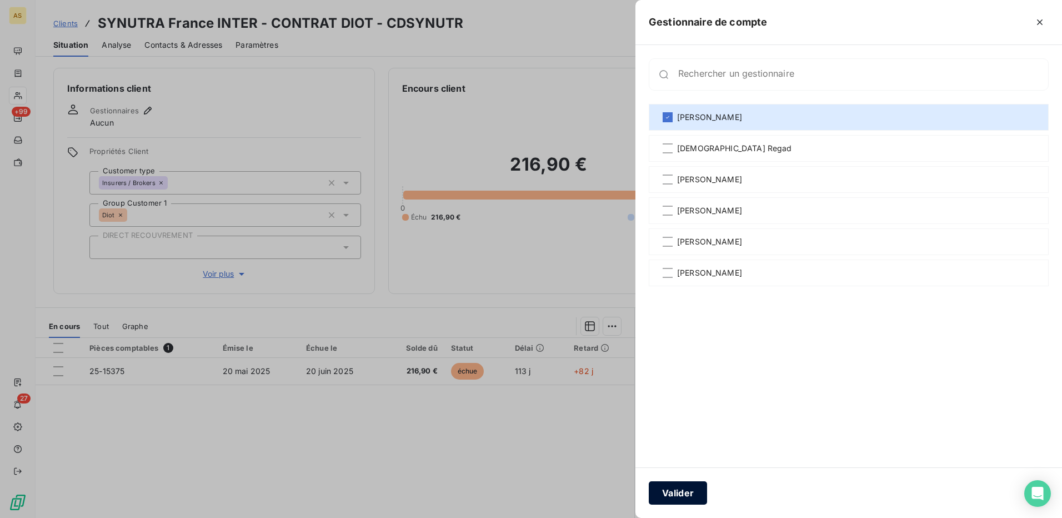
click at [675, 494] on button "Valider" at bounding box center [678, 492] width 58 height 23
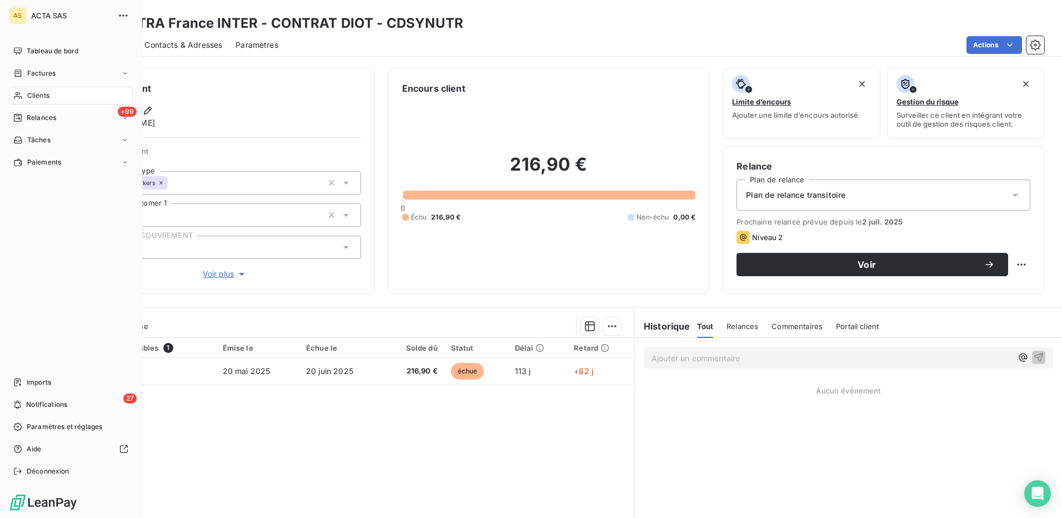
click at [42, 94] on span "Clients" at bounding box center [38, 96] width 22 height 10
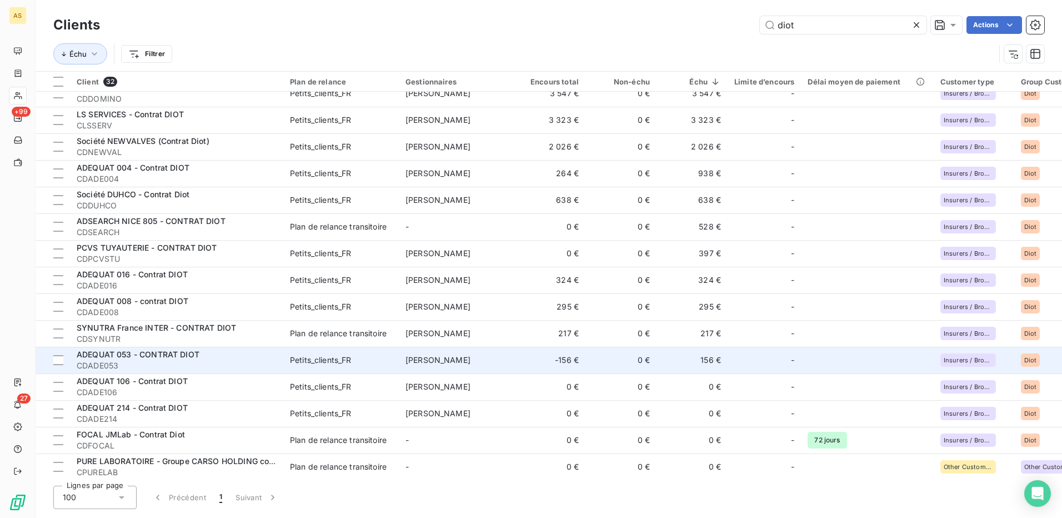
scroll to position [111, 0]
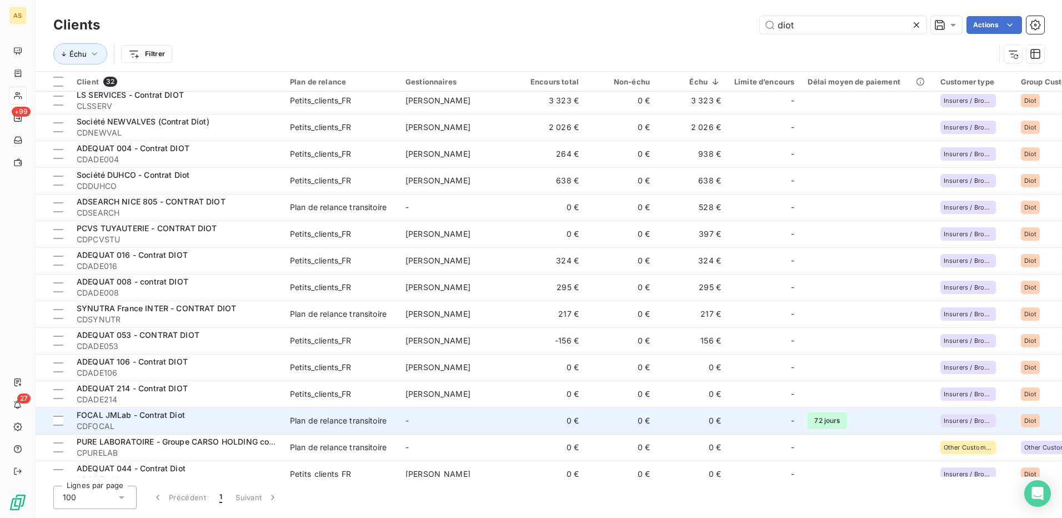
click at [347, 415] on div "Plan de relance transitoire" at bounding box center [338, 420] width 97 height 11
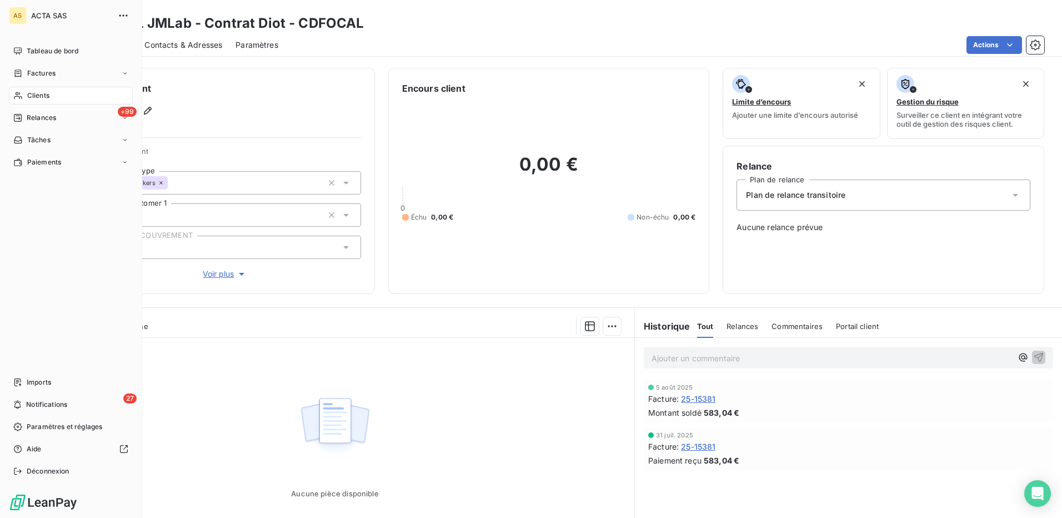
click at [36, 93] on span "Clients" at bounding box center [38, 96] width 22 height 10
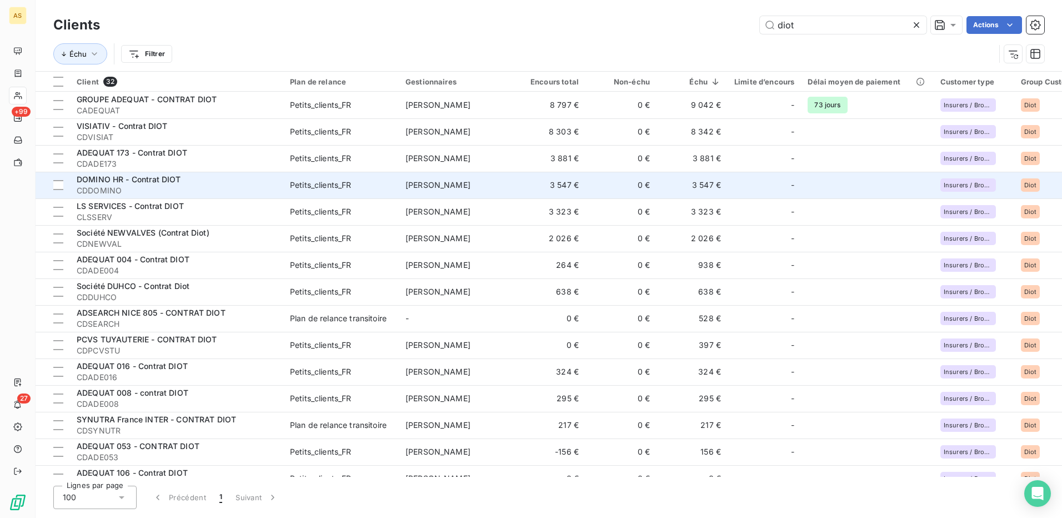
click at [331, 182] on div "Petits_clients_FR" at bounding box center [321, 184] width 62 height 11
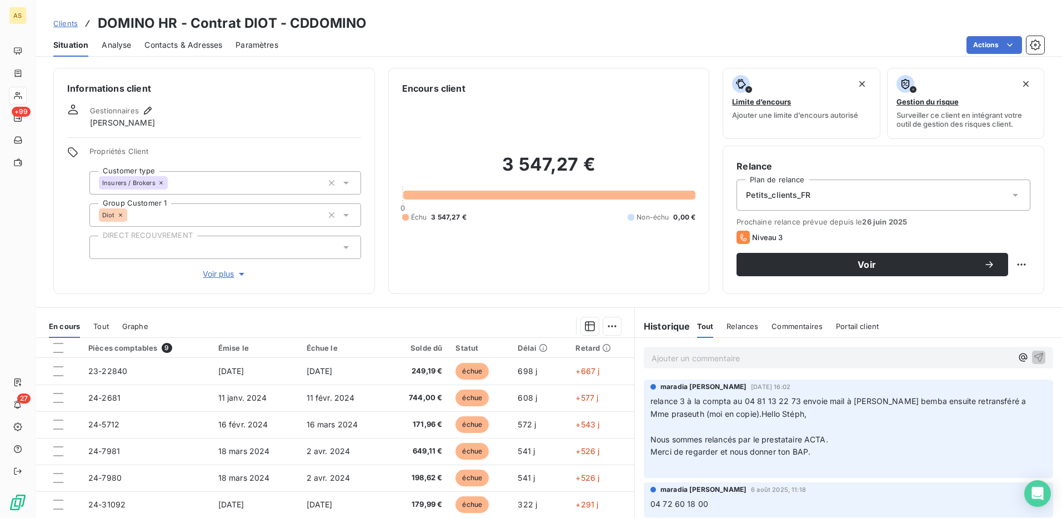
click at [202, 46] on span "Contacts & Adresses" at bounding box center [183, 44] width 78 height 11
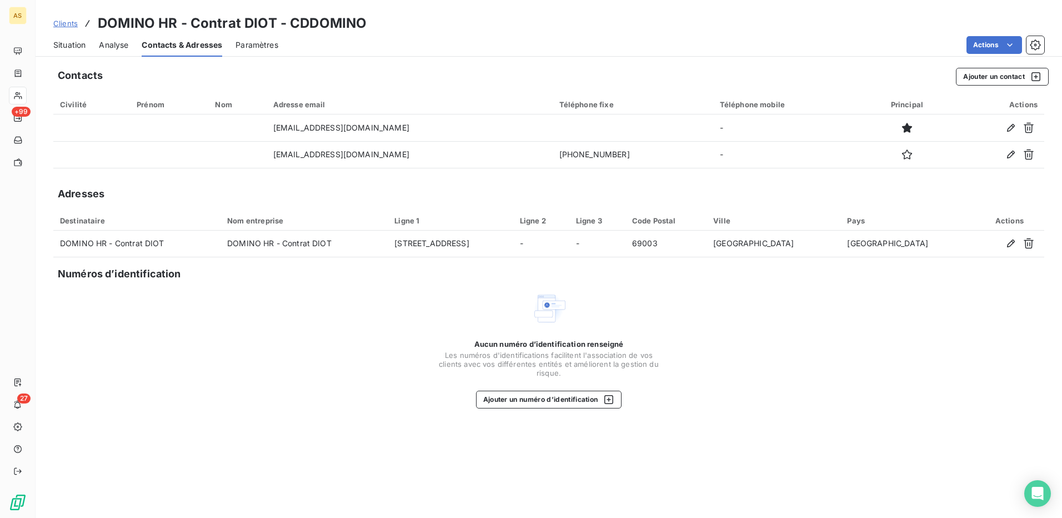
click at [67, 48] on span "Situation" at bounding box center [69, 44] width 32 height 11
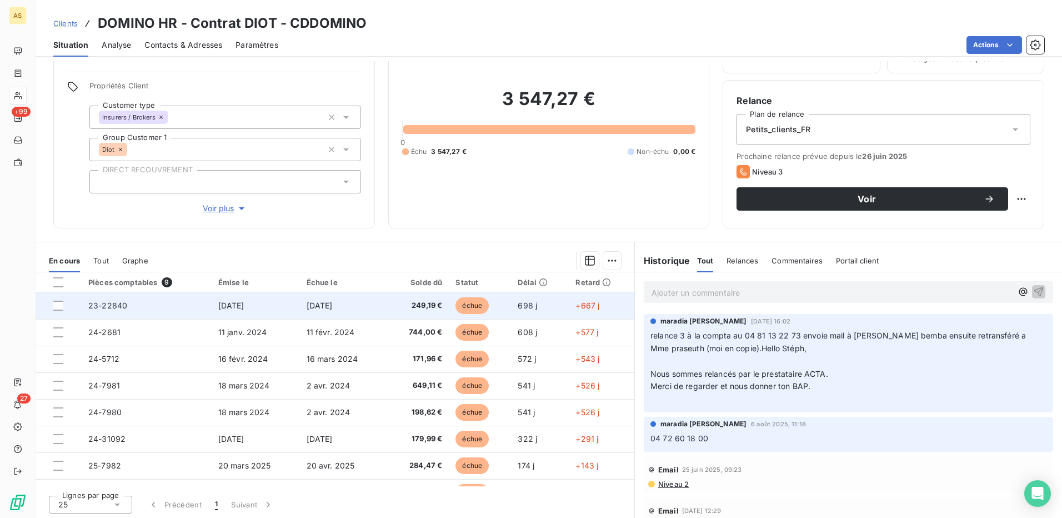
scroll to position [67, 0]
